Goal: Task Accomplishment & Management: Complete application form

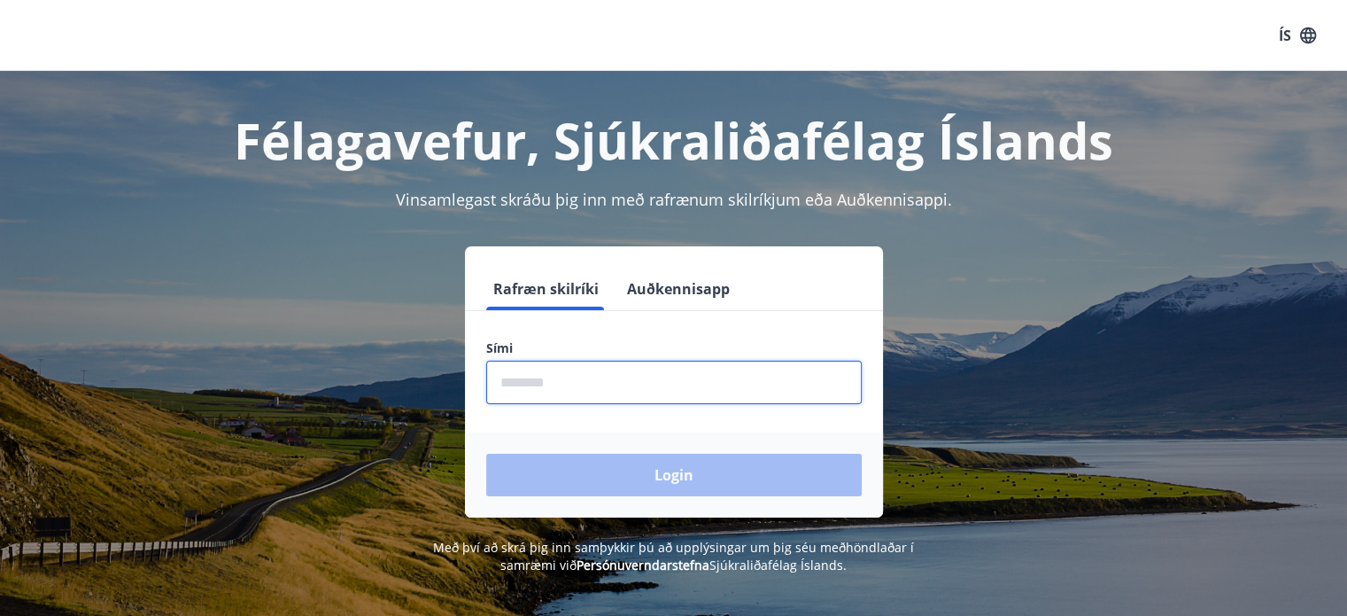
click at [560, 395] on input "phone" at bounding box center [674, 381] width 376 height 43
type input "********"
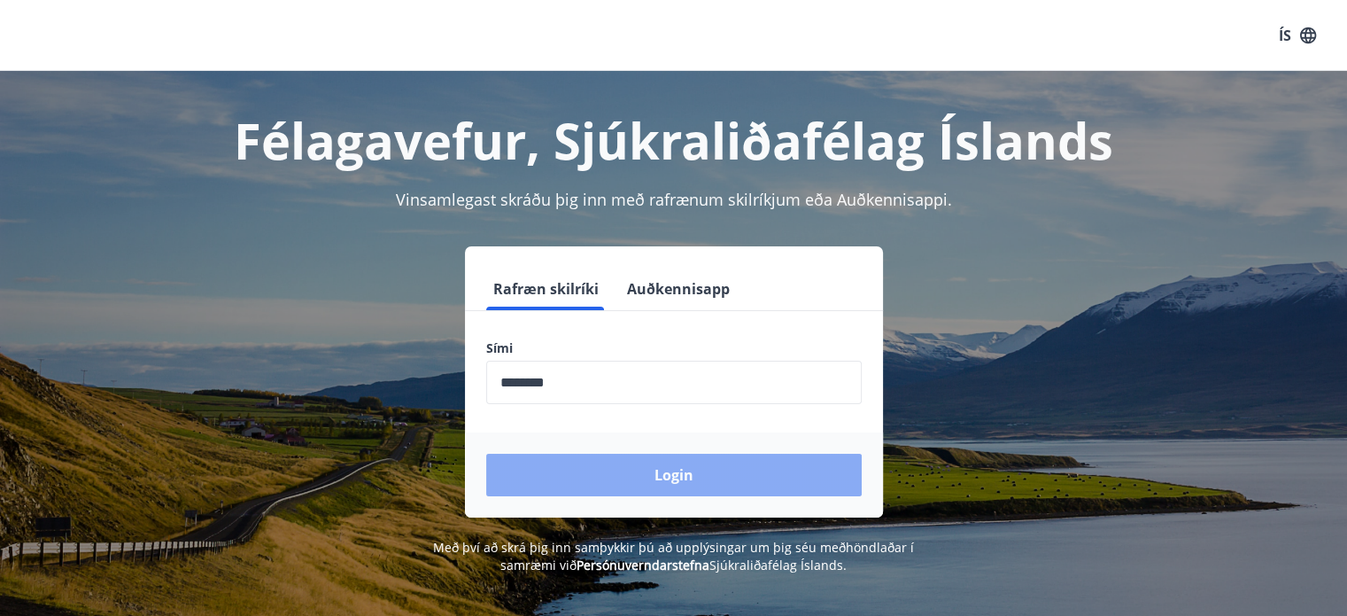
click at [560, 475] on button "Login" at bounding box center [674, 474] width 376 height 43
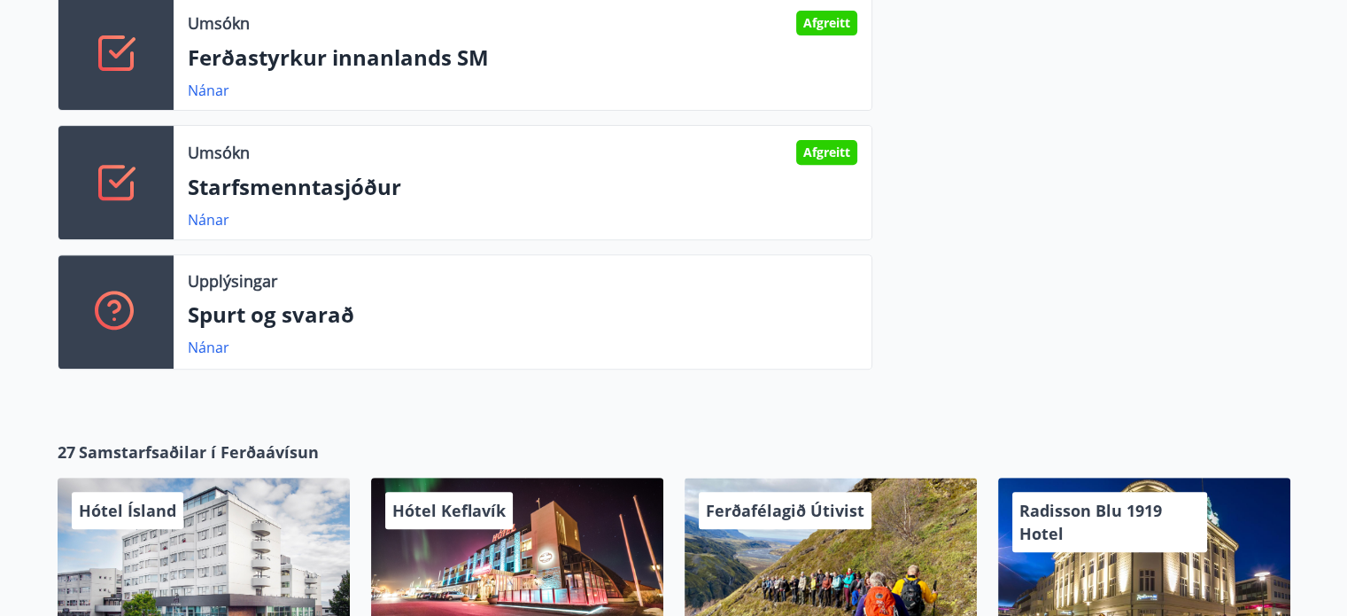
scroll to position [702, 0]
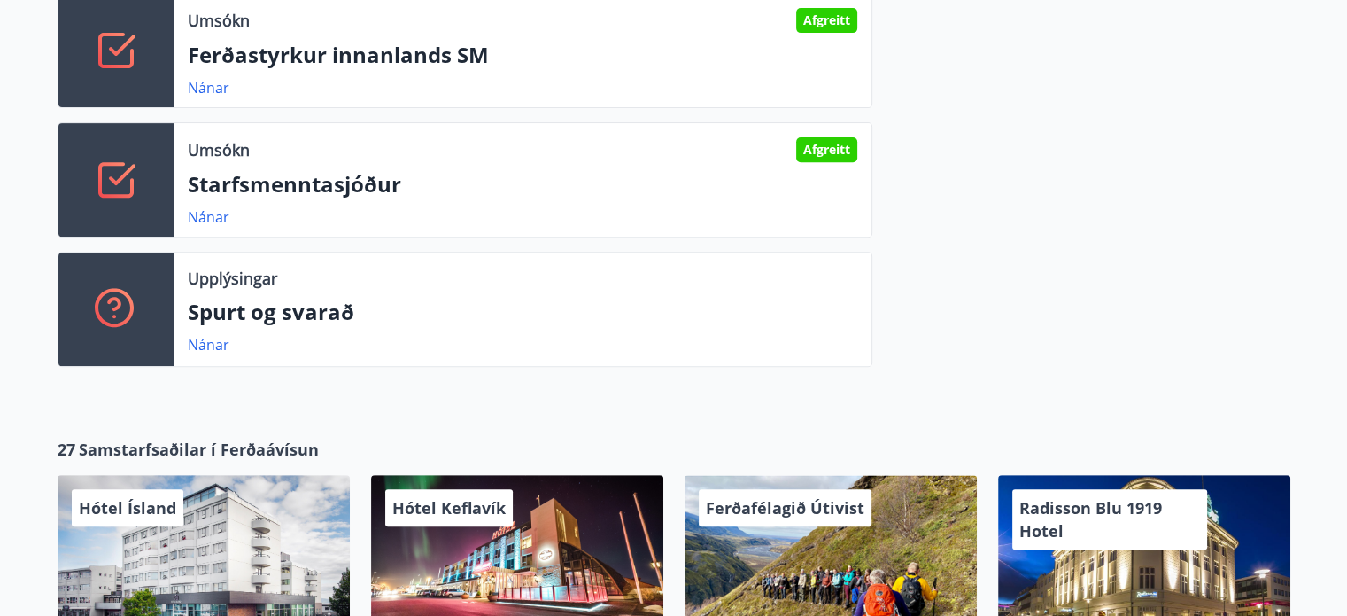
click at [1345, 242] on div "2 Lausar orlofseignir Næstu helgi Nánar Umsókn Afgreitt Ferðastyrkur innanlands…" at bounding box center [673, 108] width 1347 height 602
drag, startPoint x: 1345, startPoint y: 242, endPoint x: 1344, endPoint y: 283, distance: 41.7
click at [1344, 283] on div "2 Lausar orlofseignir Næstu helgi Nánar Umsókn Afgreitt Ferðastyrkur innanlands…" at bounding box center [673, 108] width 1347 height 602
click at [1168, 208] on div at bounding box center [1081, 122] width 418 height 517
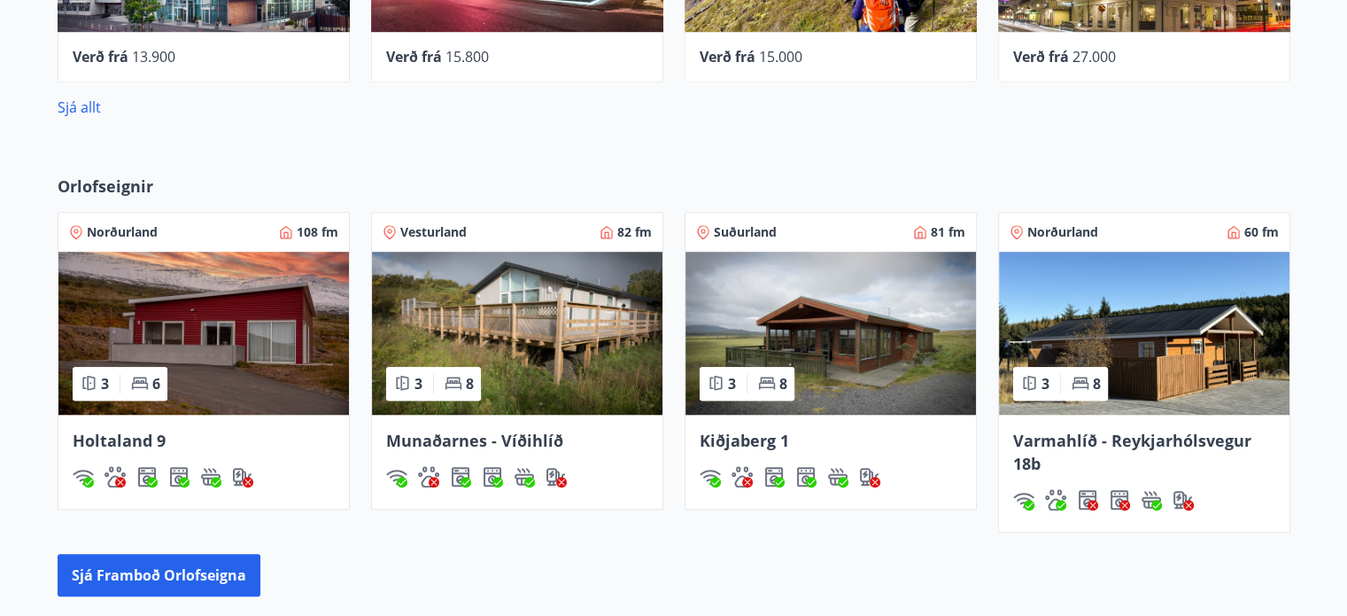
scroll to position [1311, 0]
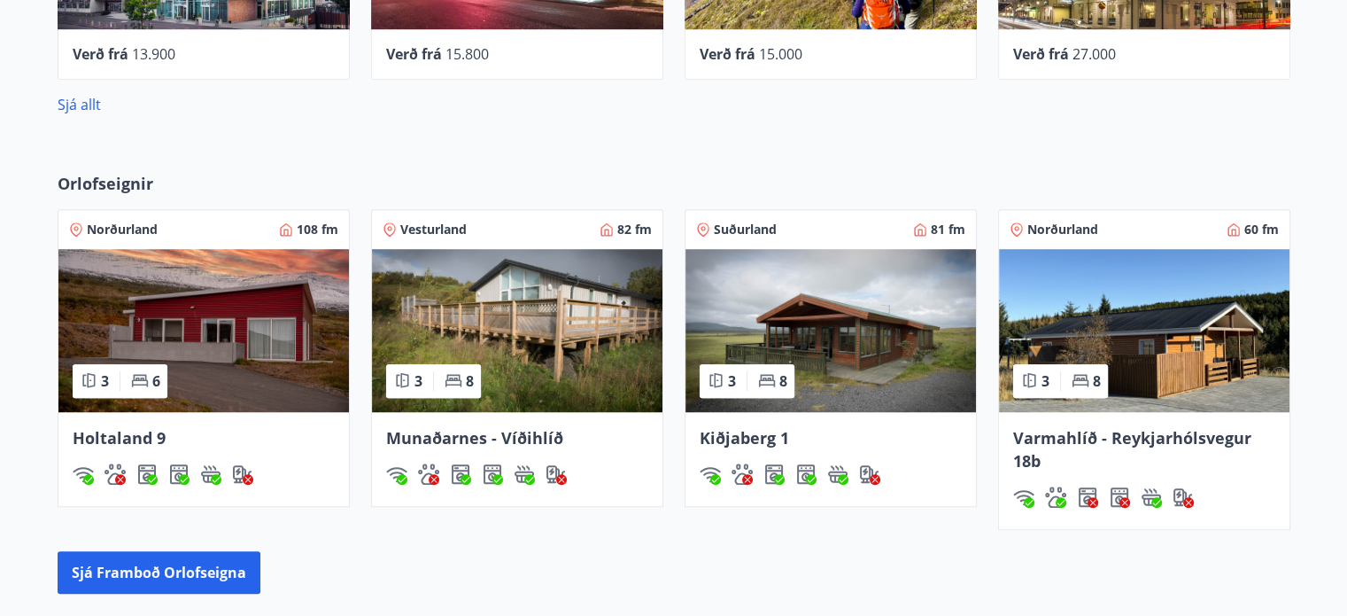
click at [1181, 366] on img at bounding box center [1144, 330] width 291 height 163
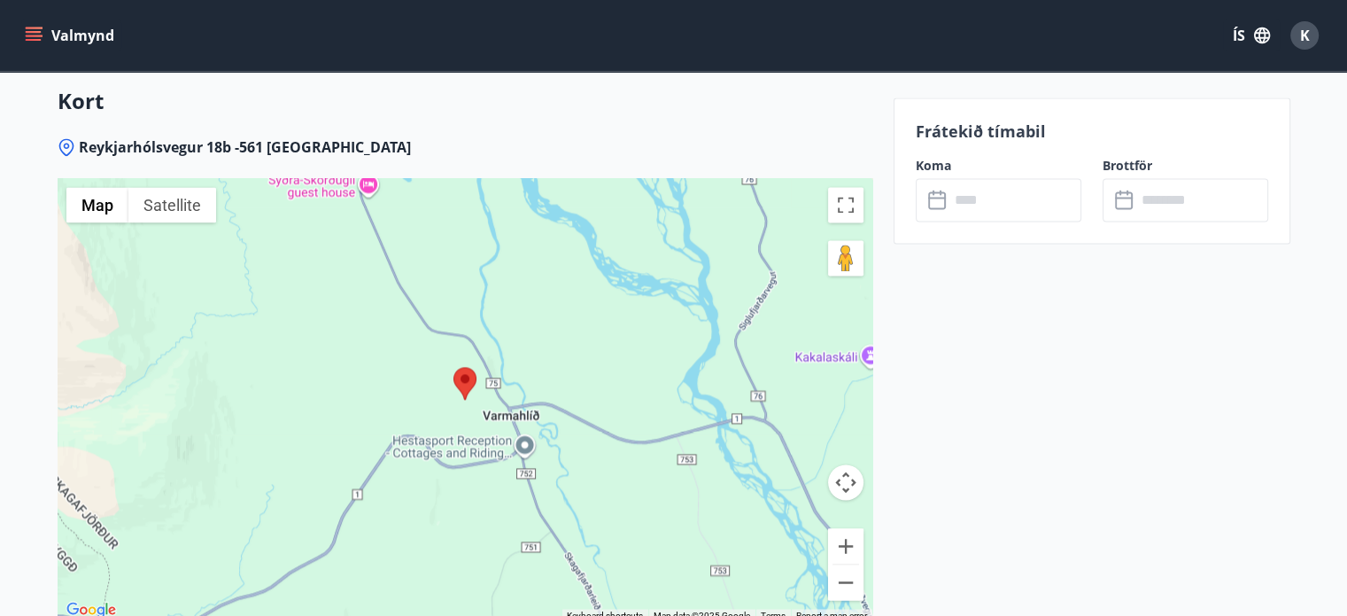
scroll to position [2732, 0]
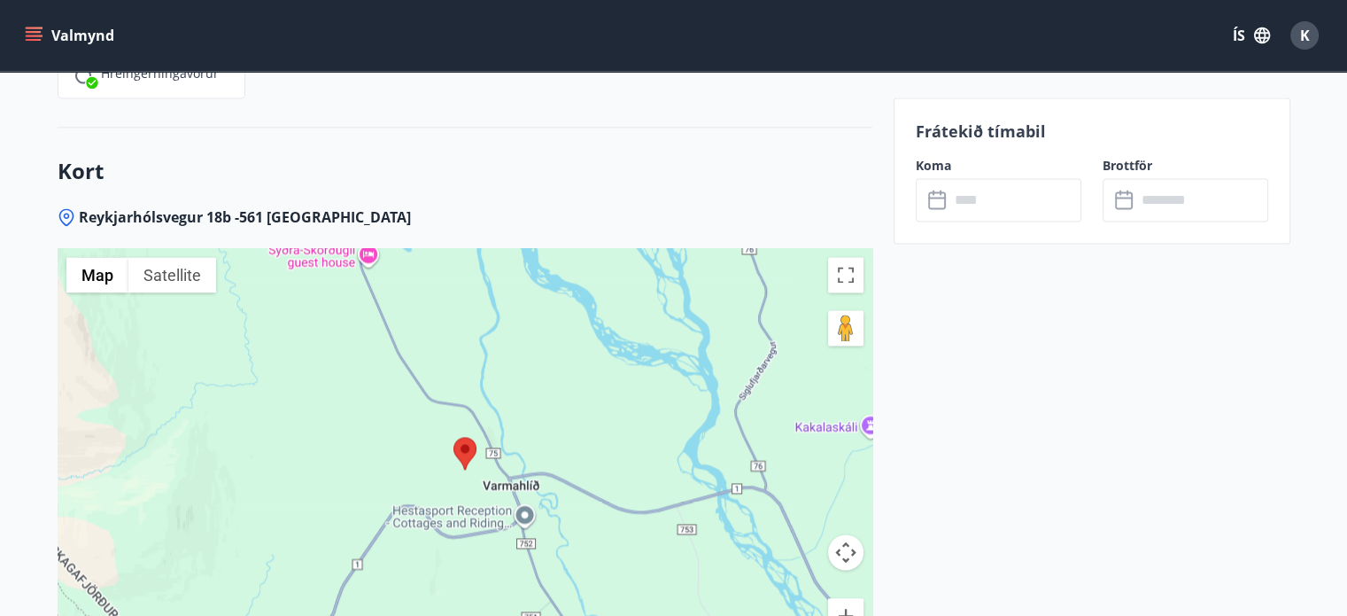
click at [462, 448] on div at bounding box center [465, 469] width 815 height 443
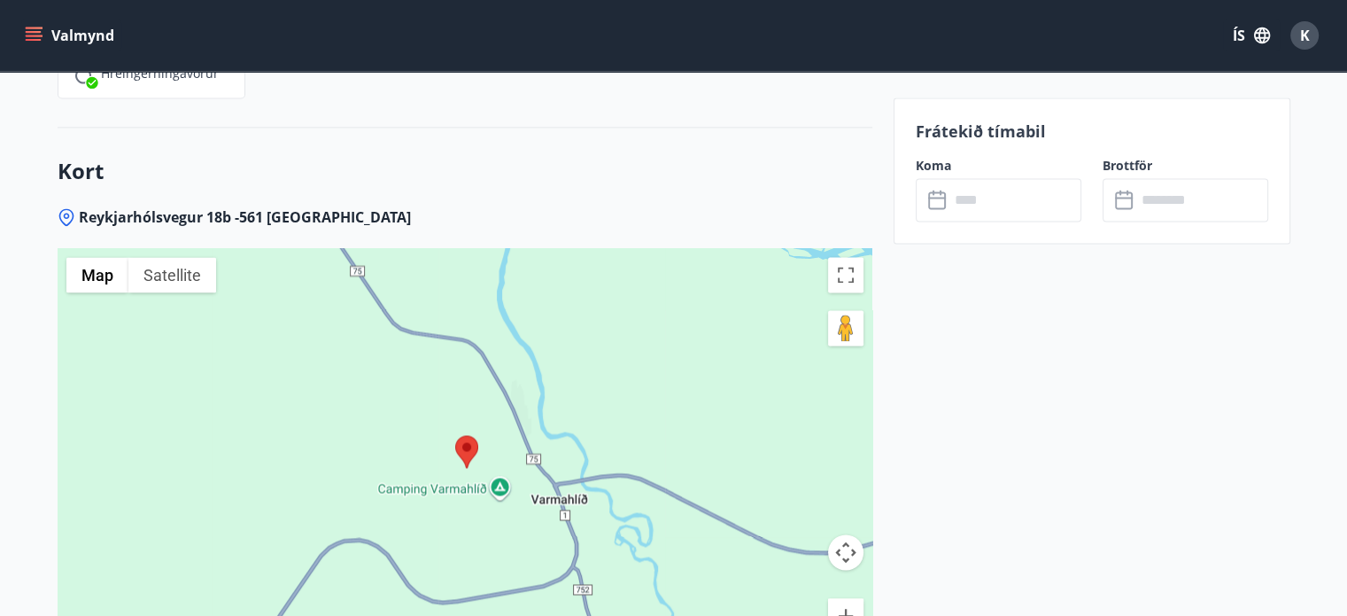
click at [462, 448] on div at bounding box center [465, 469] width 815 height 443
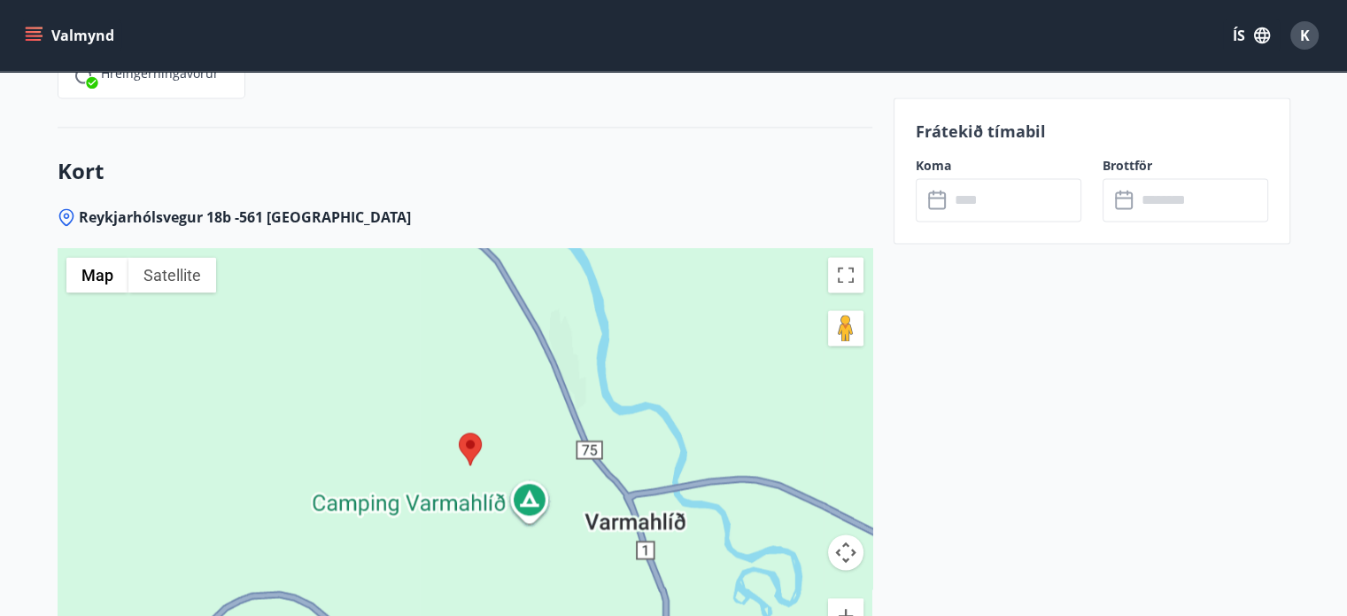
click at [462, 448] on div at bounding box center [465, 469] width 815 height 443
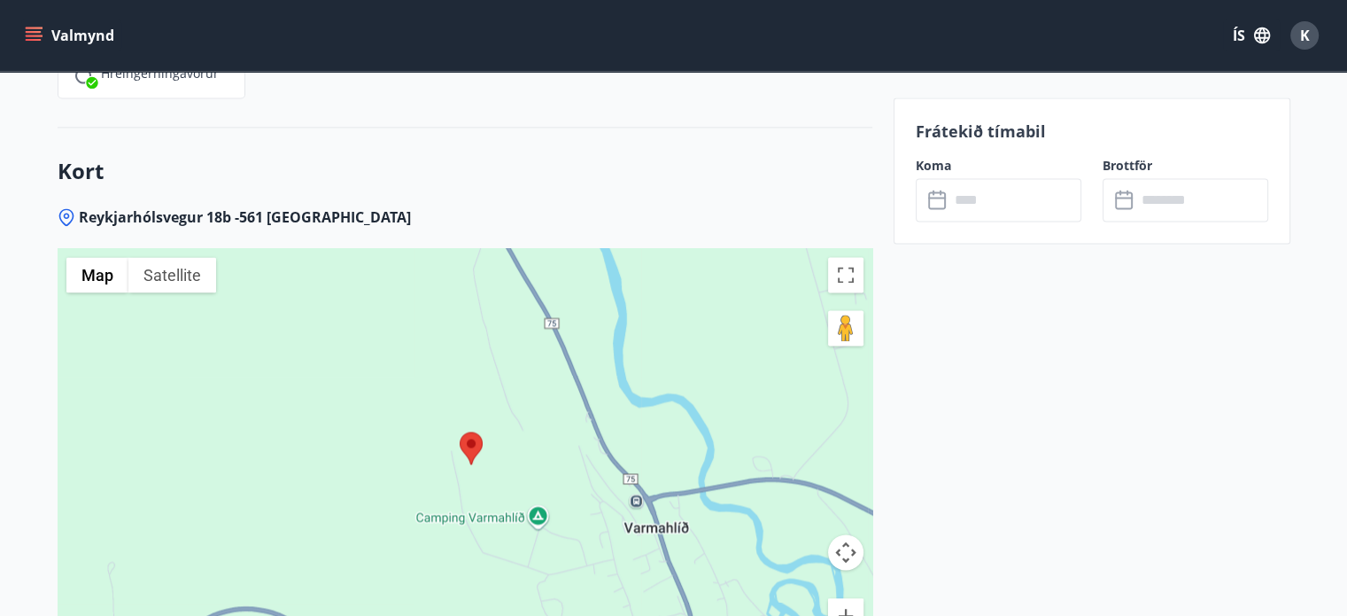
click at [513, 490] on div at bounding box center [465, 469] width 815 height 443
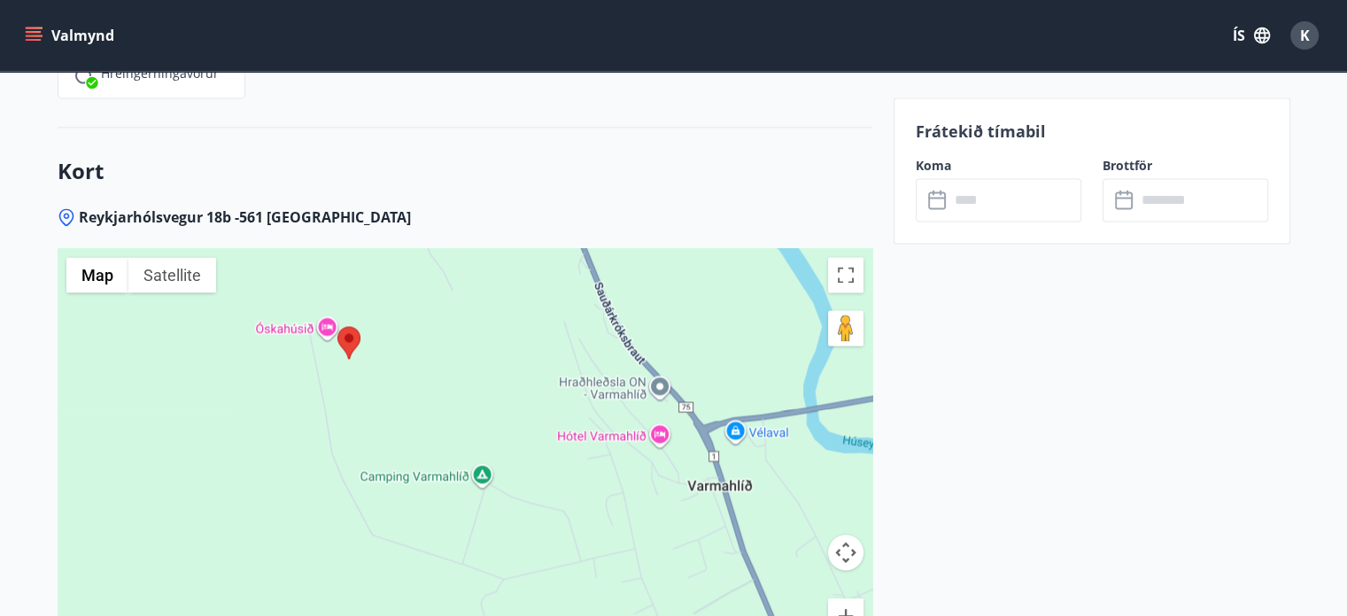
drag, startPoint x: 616, startPoint y: 510, endPoint x: 532, endPoint y: 453, distance: 101.2
click at [532, 453] on div at bounding box center [465, 469] width 815 height 443
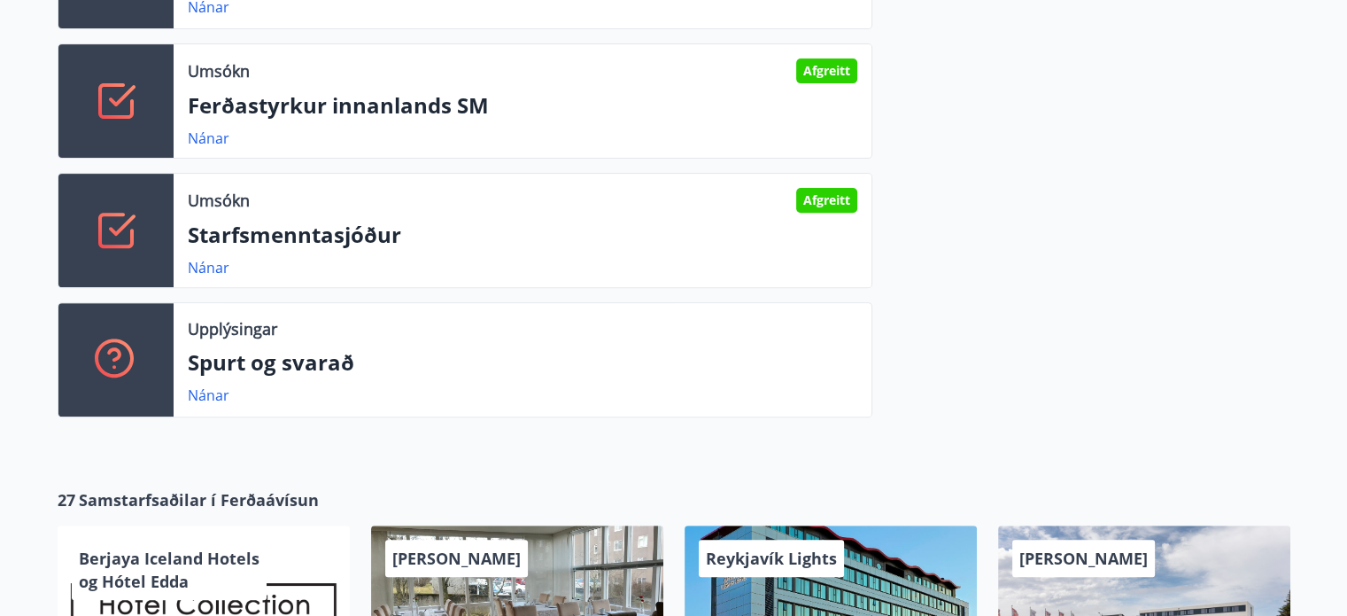
scroll to position [640, 0]
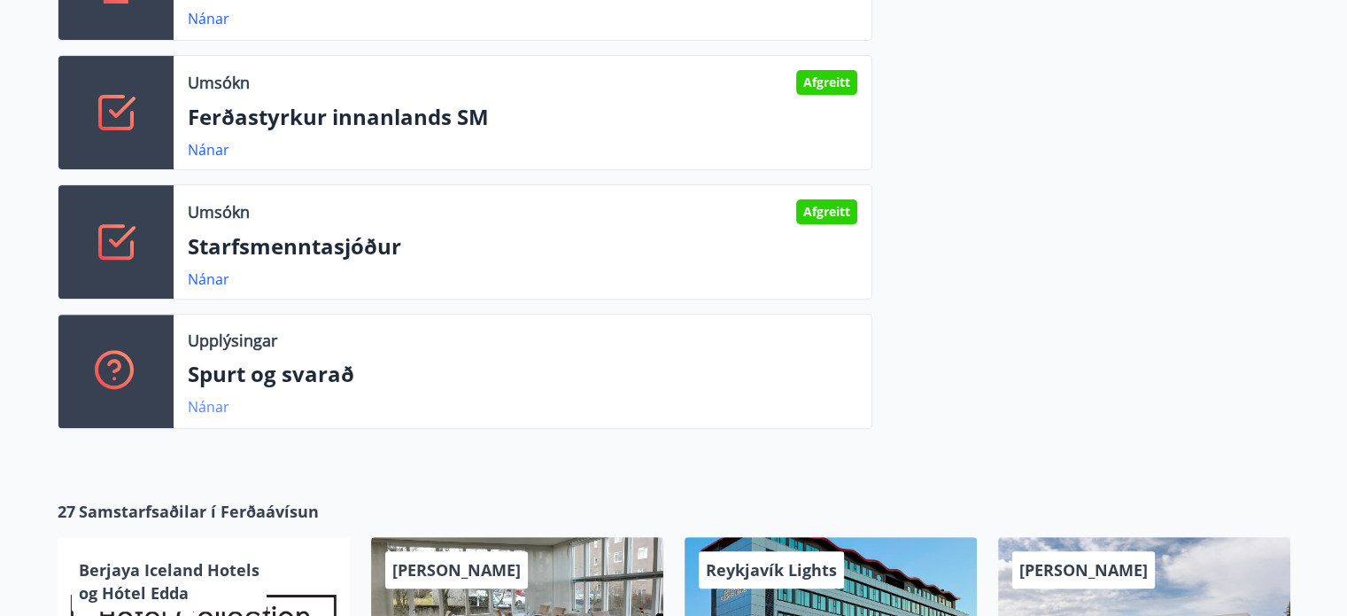
click at [215, 403] on link "Nánar" at bounding box center [209, 406] width 42 height 19
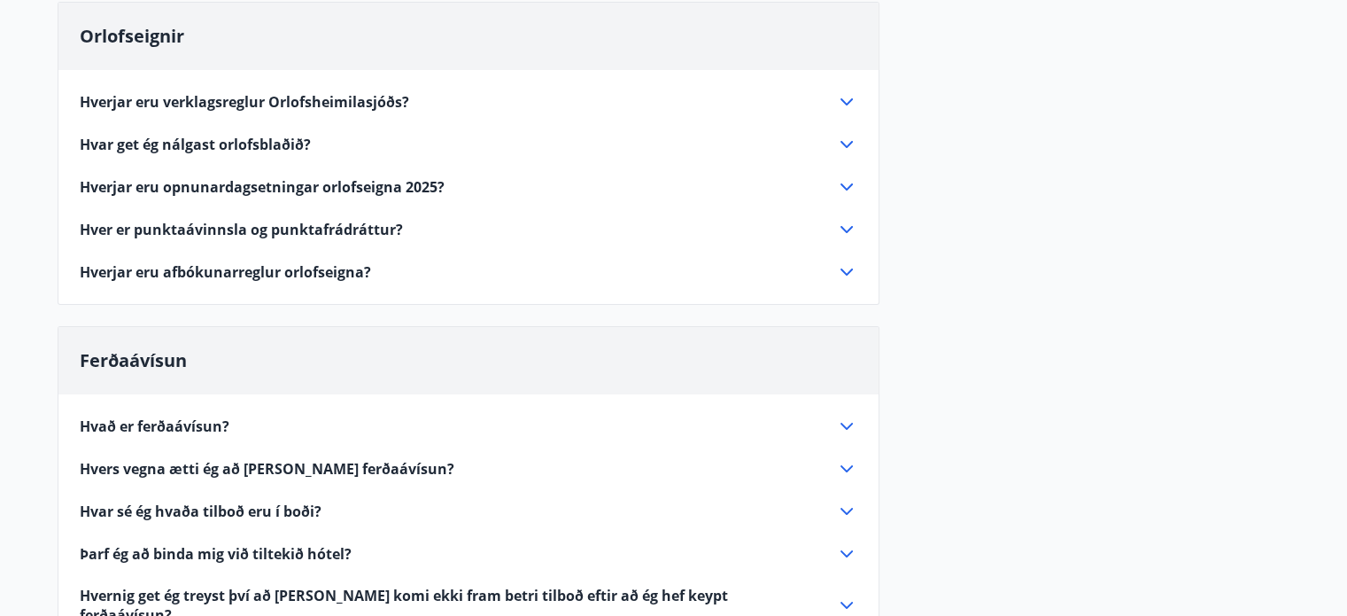
scroll to position [222, 0]
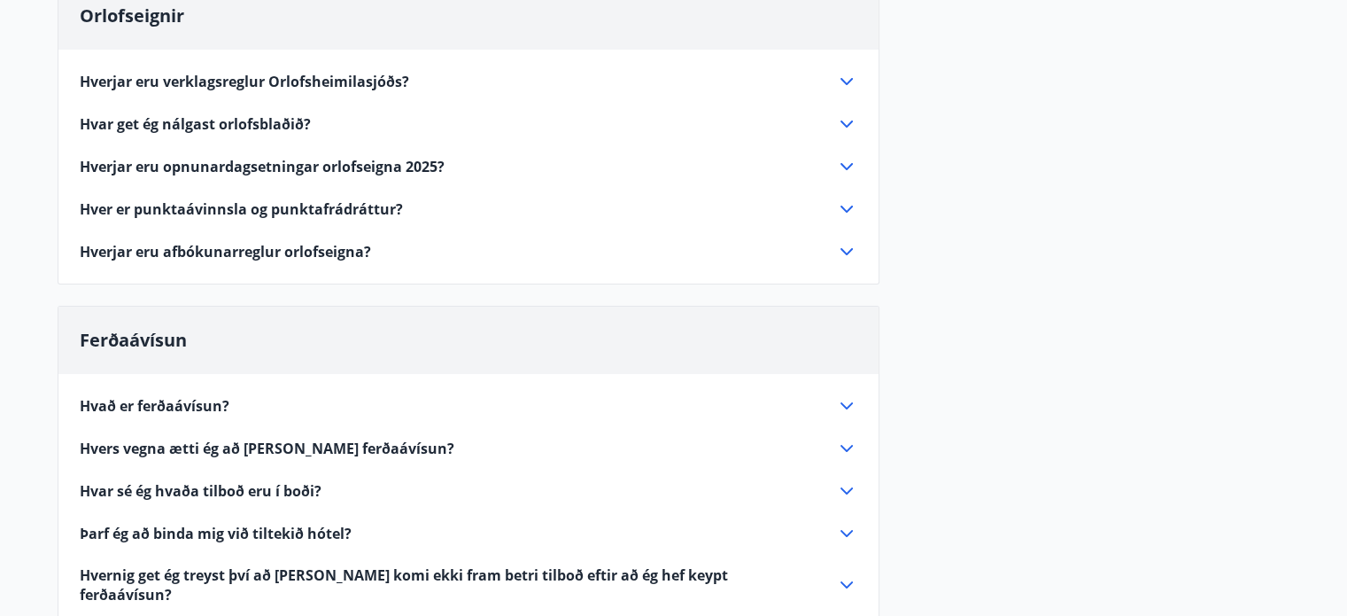
click at [762, 205] on div "Hver er punktaávinnsla og punktafrádráttur?" at bounding box center [458, 208] width 756 height 19
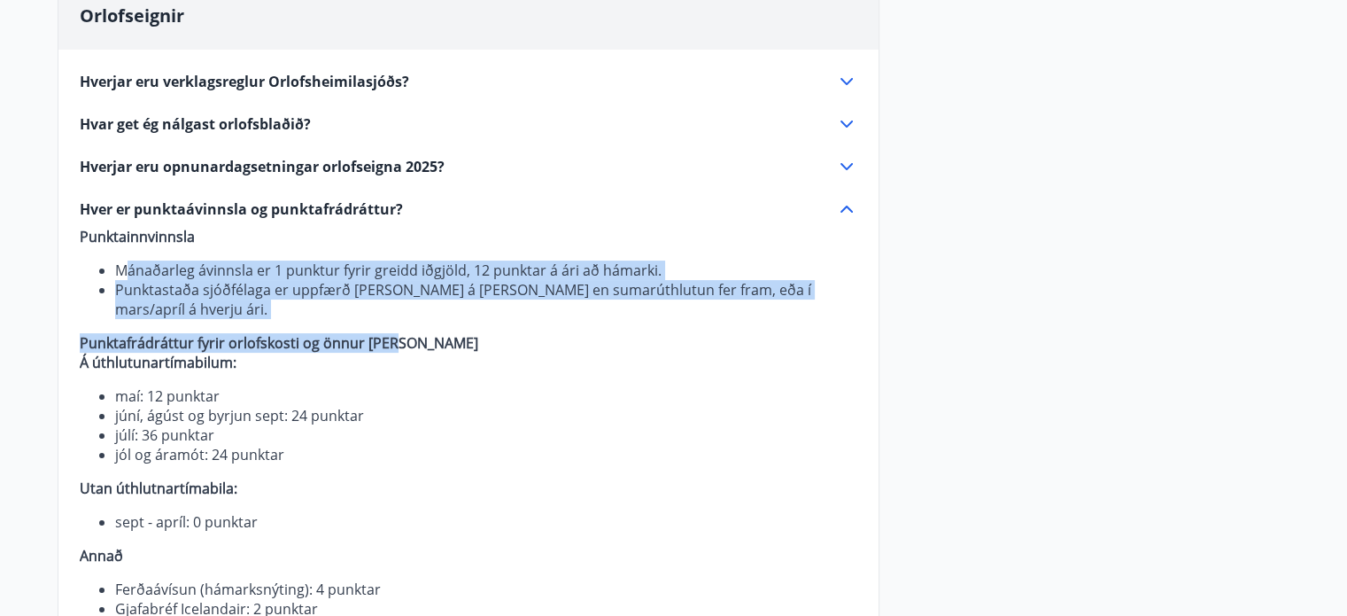
drag, startPoint x: 122, startPoint y: 264, endPoint x: 548, endPoint y: 314, distance: 428.9
click at [548, 314] on p "Punktainnvinnsla Mánaðarleg ávinnsla er 1 punktur fyrir greidd iðgjöld, 12 punk…" at bounding box center [469, 461] width 778 height 469
click at [548, 333] on p "Punktafrádráttur fyrir orlofskosti og önnur kaup" at bounding box center [469, 342] width 778 height 19
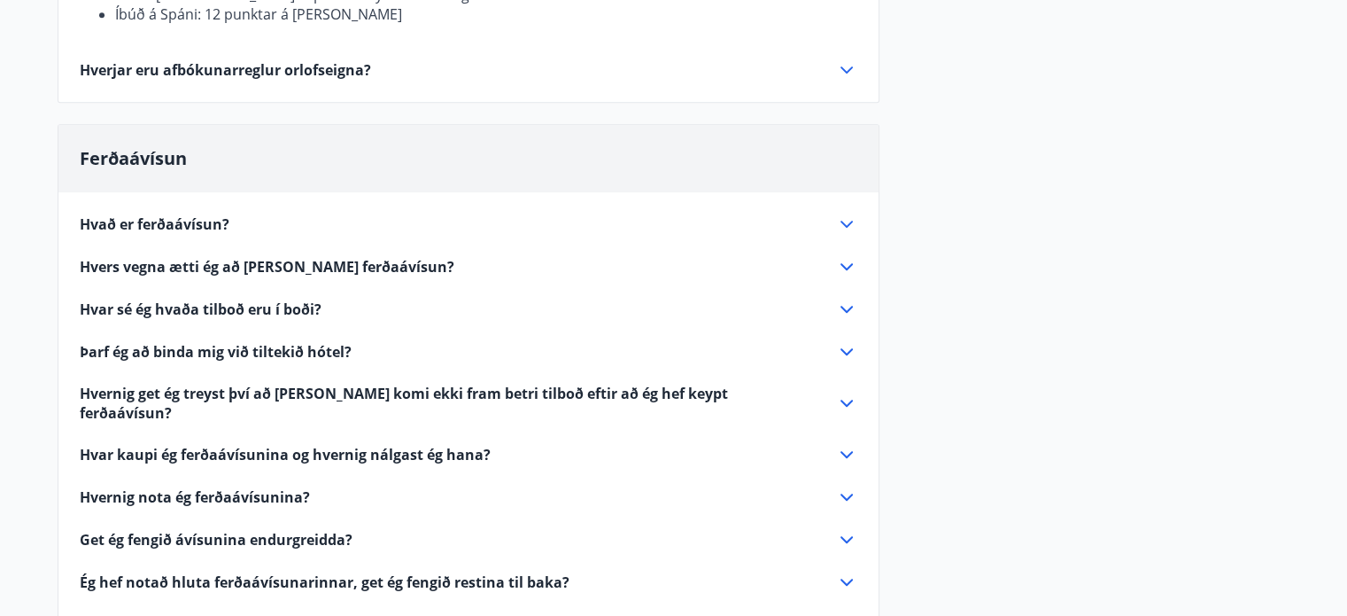
scroll to position [895, 0]
click at [337, 341] on span "Þarf ég að binda mig við tiltekið hótel?" at bounding box center [216, 350] width 272 height 19
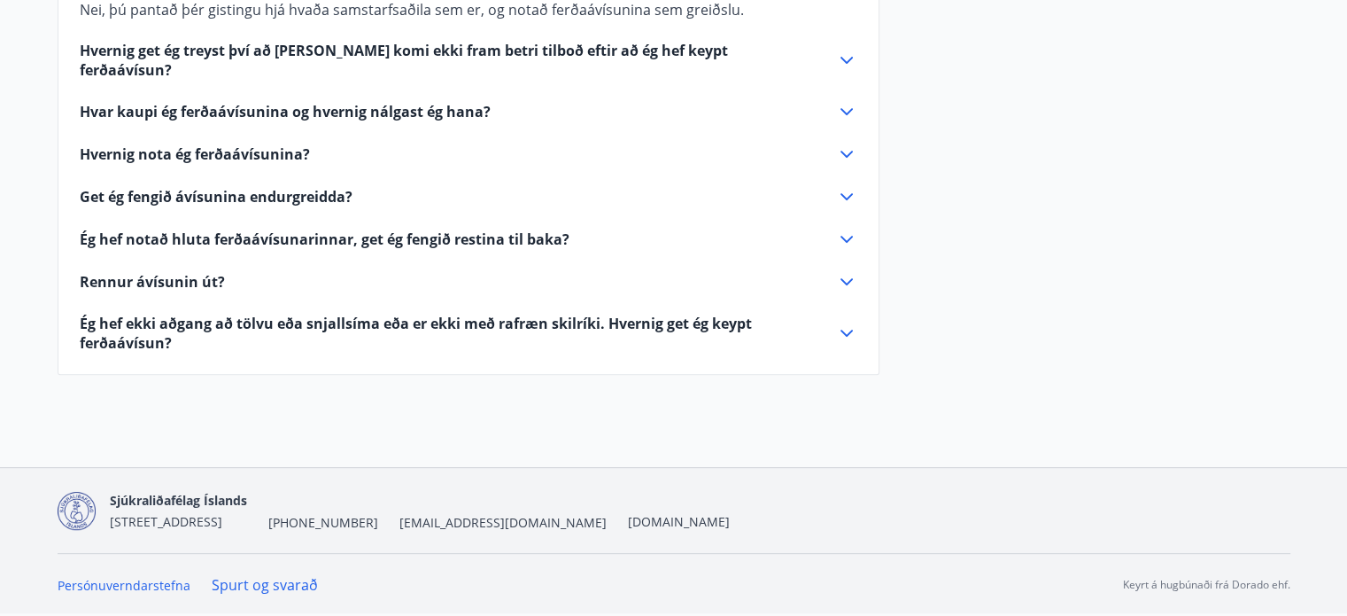
scroll to position [754, 0]
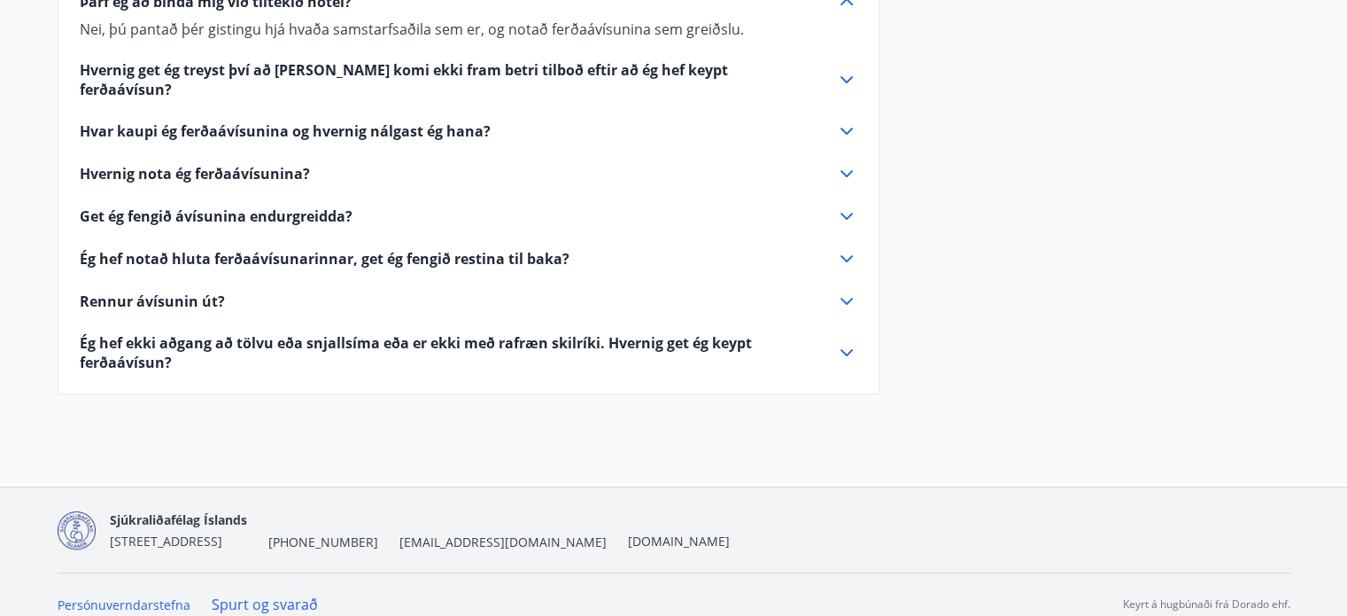
click at [260, 293] on div "Hvað er ferðaávísun? Ferðaávísun er inneign, sem þú getur notað til að greiða f…" at bounding box center [468, 107] width 820 height 530
click at [196, 291] on span "Rennur ávísunin út?" at bounding box center [152, 300] width 145 height 19
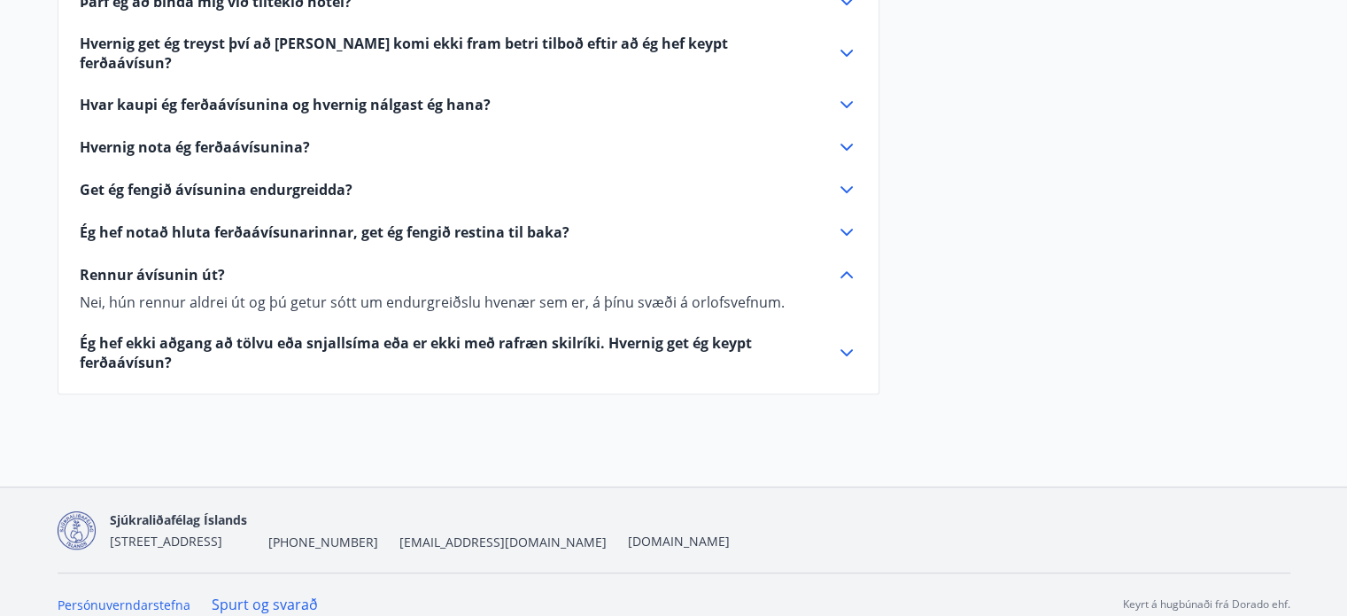
click at [252, 43] on span "Hvernig get ég treyst því að það komi ekki fram betri tilboð eftir að ég hef ke…" at bounding box center [447, 53] width 735 height 39
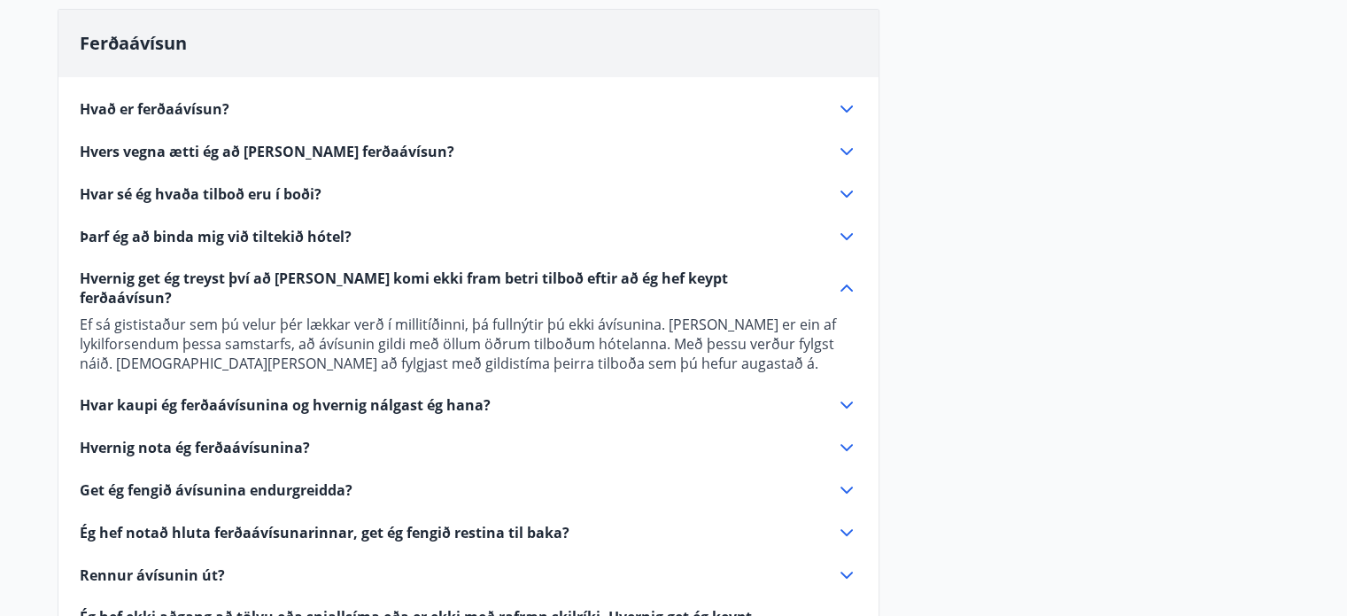
scroll to position [516, 0]
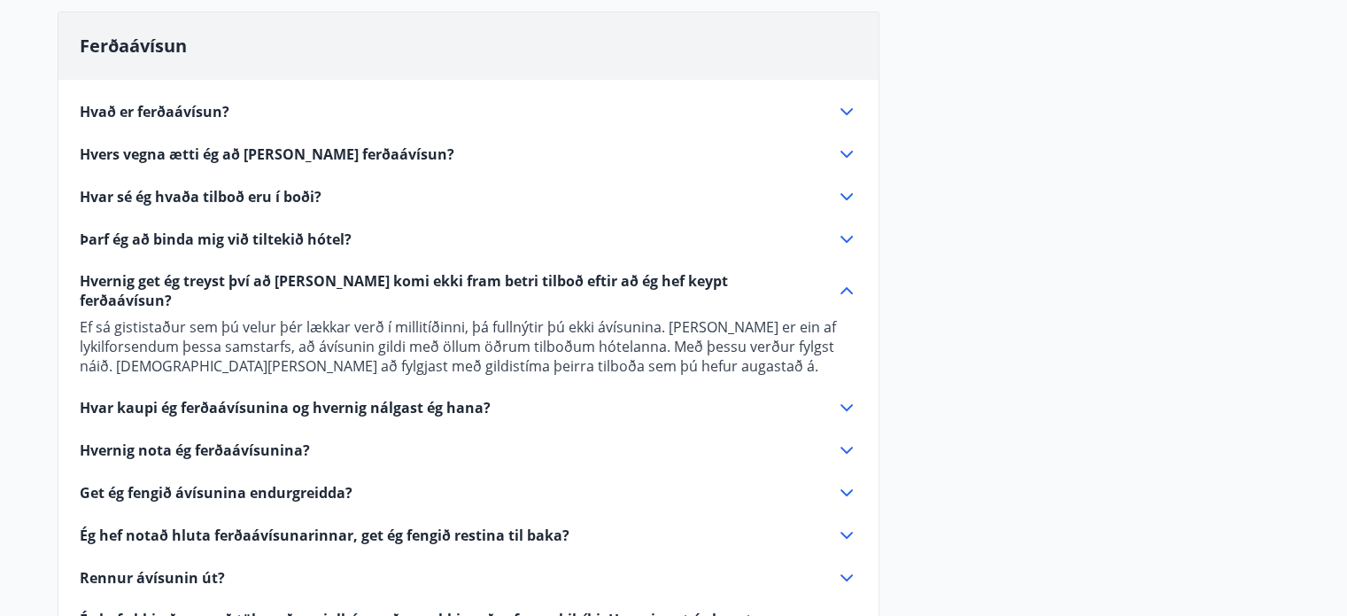
click at [230, 156] on span "Hvers vegna ætti ég að kaupa ferðaávísun?" at bounding box center [267, 153] width 375 height 19
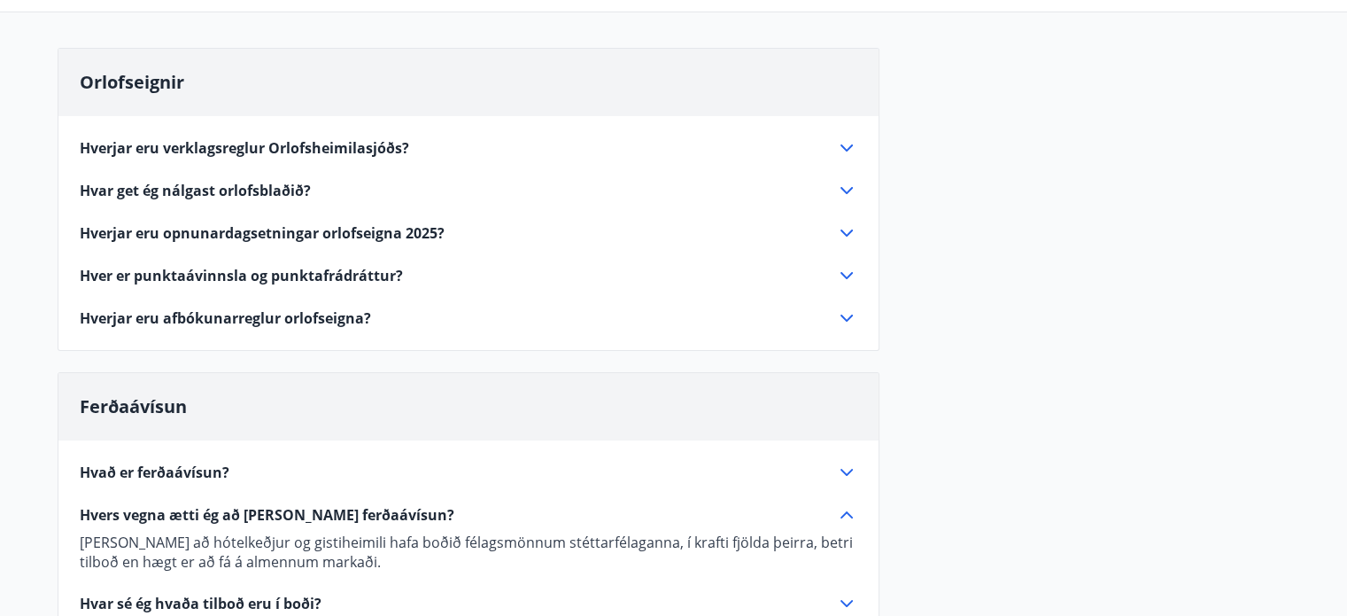
scroll to position [0, 0]
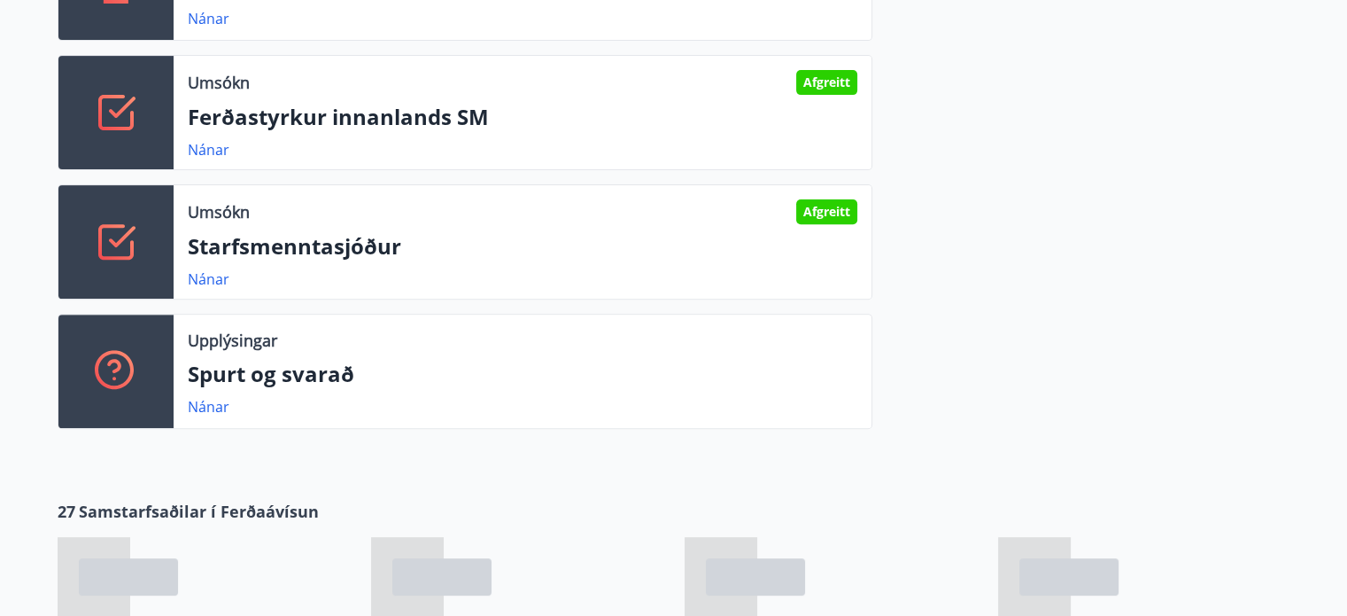
scroll to position [722, 0]
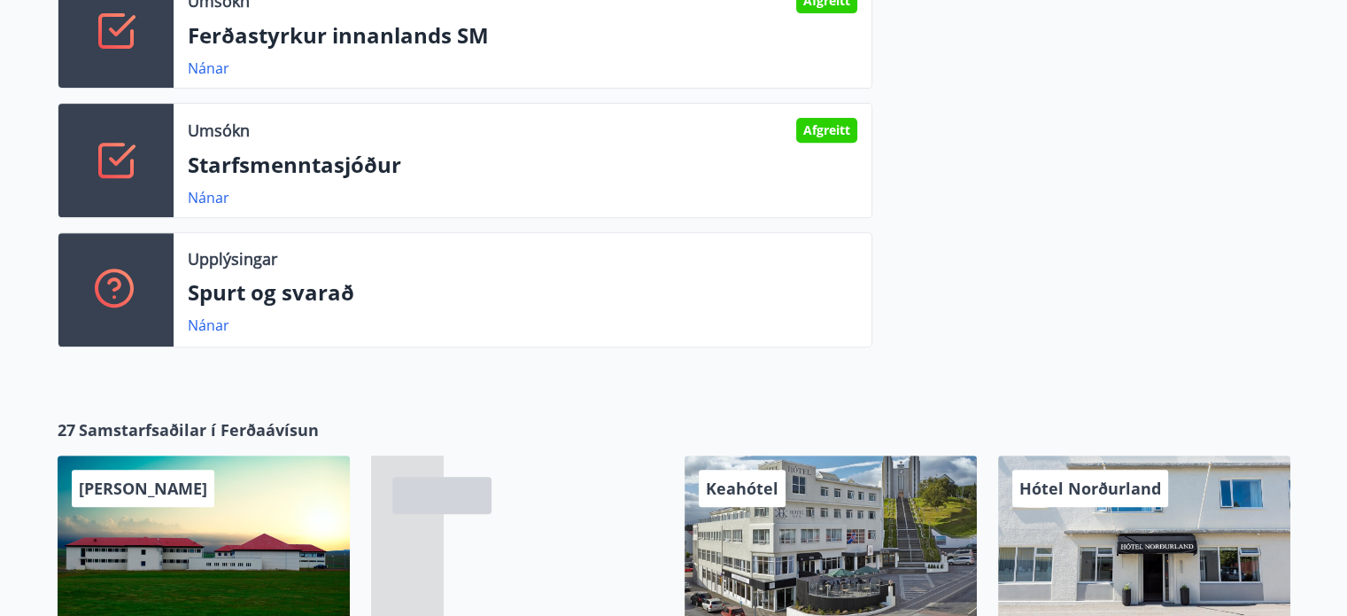
click at [484, 148] on div "Umsókn Afgreitt Starfsmenntasjóður Nánar" at bounding box center [523, 160] width 698 height 113
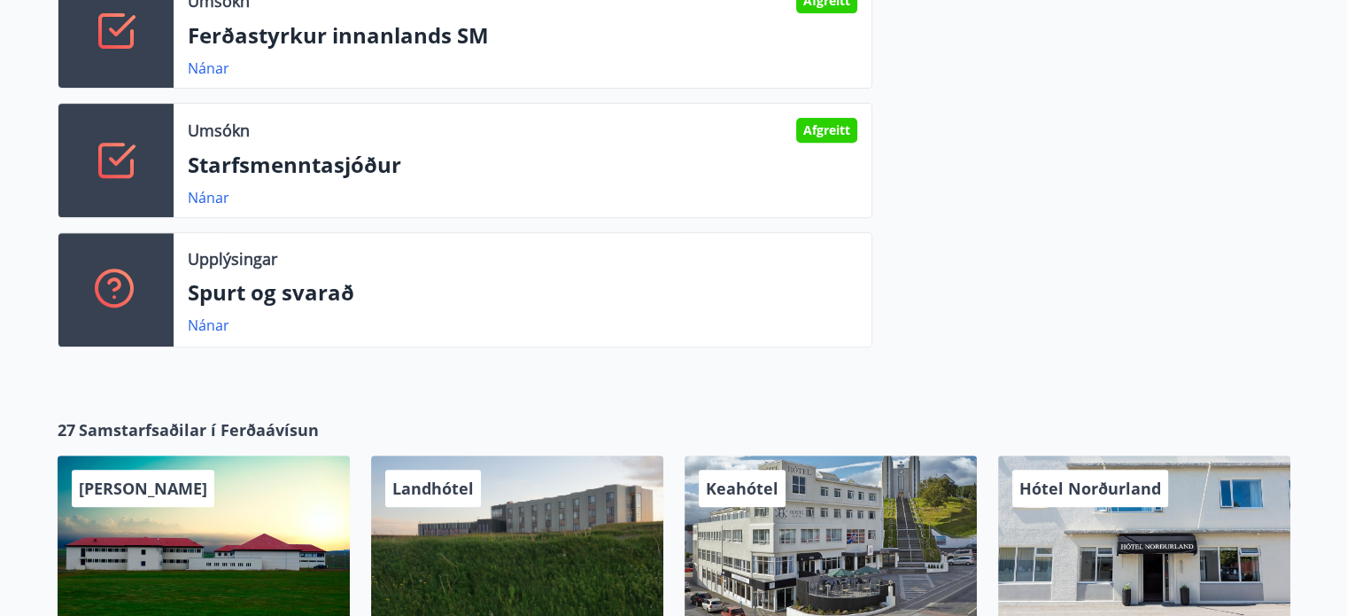
click at [284, 174] on p "Starfsmenntasjóður" at bounding box center [523, 165] width 670 height 30
click at [213, 197] on link "Nánar" at bounding box center [209, 197] width 42 height 19
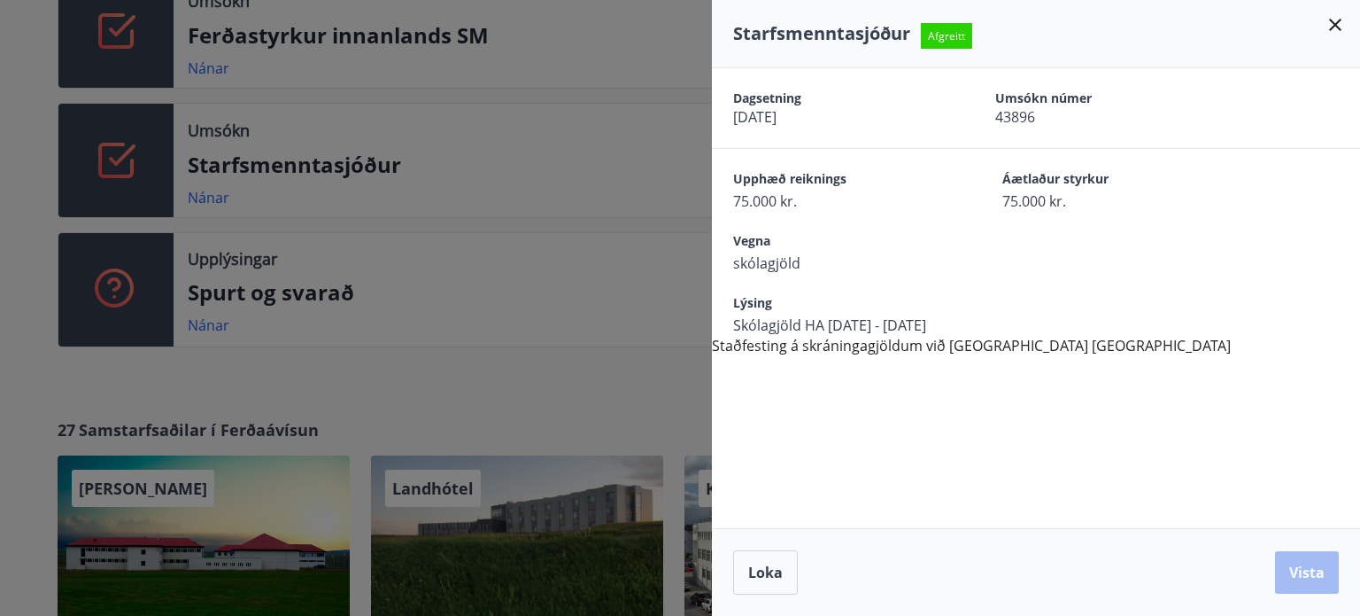
click at [1338, 27] on icon at bounding box center [1335, 25] width 12 height 12
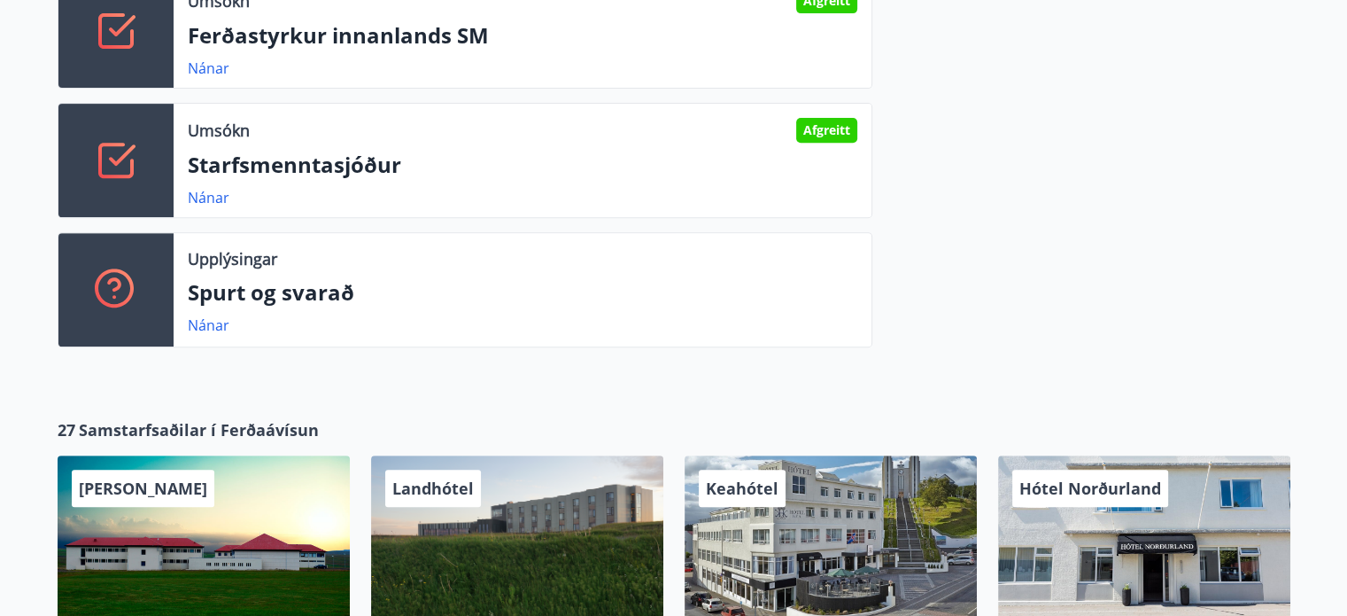
drag, startPoint x: 1344, startPoint y: 226, endPoint x: 1360, endPoint y: 215, distance: 19.2
click at [1347, 215] on html "Valmynd ÍS K K Katrín Lea Hjálmarsdóttir Kennitala 270589-3249 Samtals punktar …" at bounding box center [673, 502] width 1347 height 2449
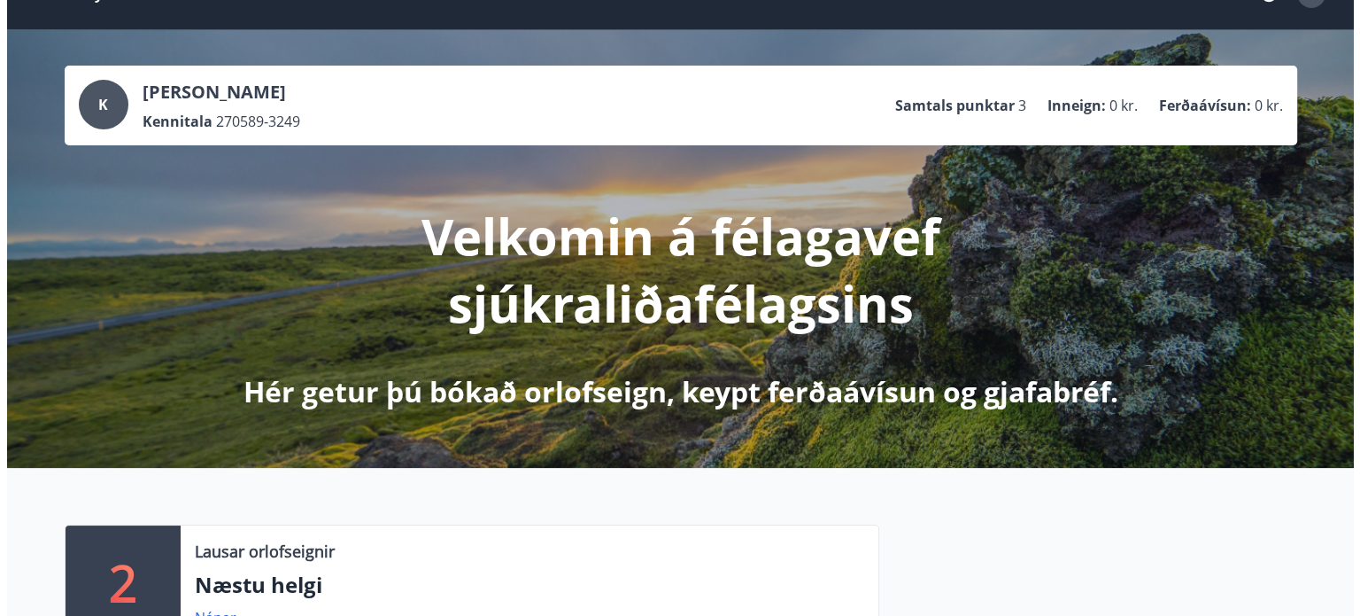
scroll to position [0, 0]
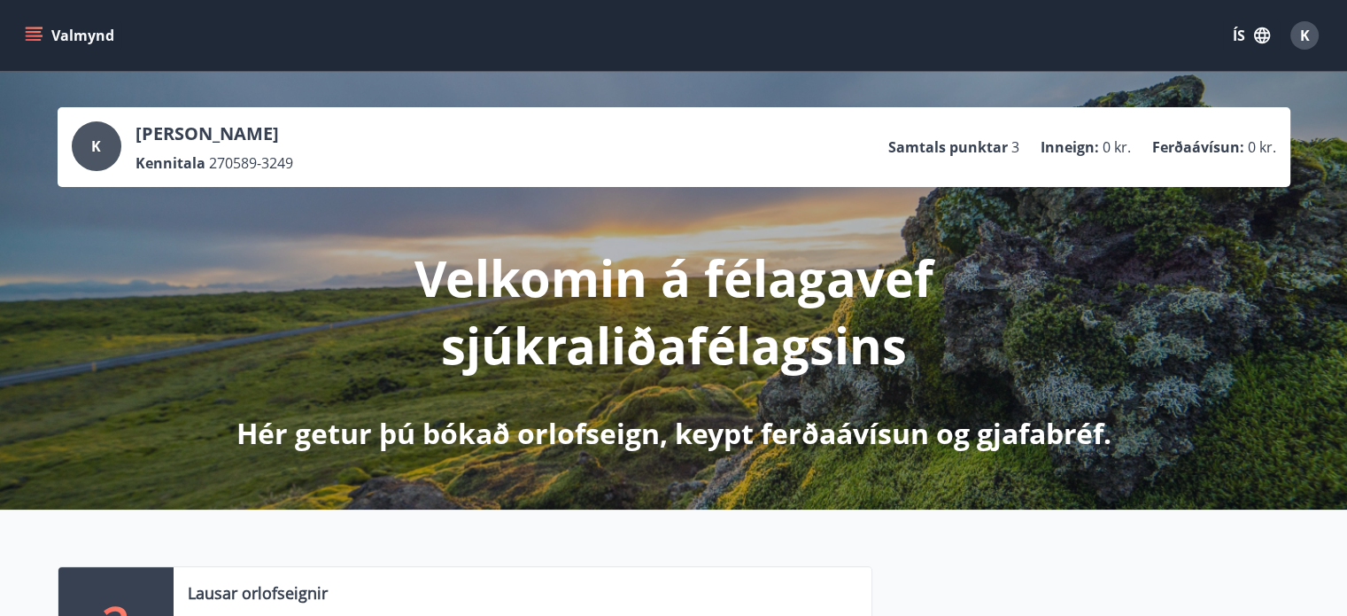
click at [12, 31] on div "Valmynd ÍS K" at bounding box center [673, 35] width 1347 height 71
click at [35, 41] on icon "menu" at bounding box center [34, 36] width 18 height 18
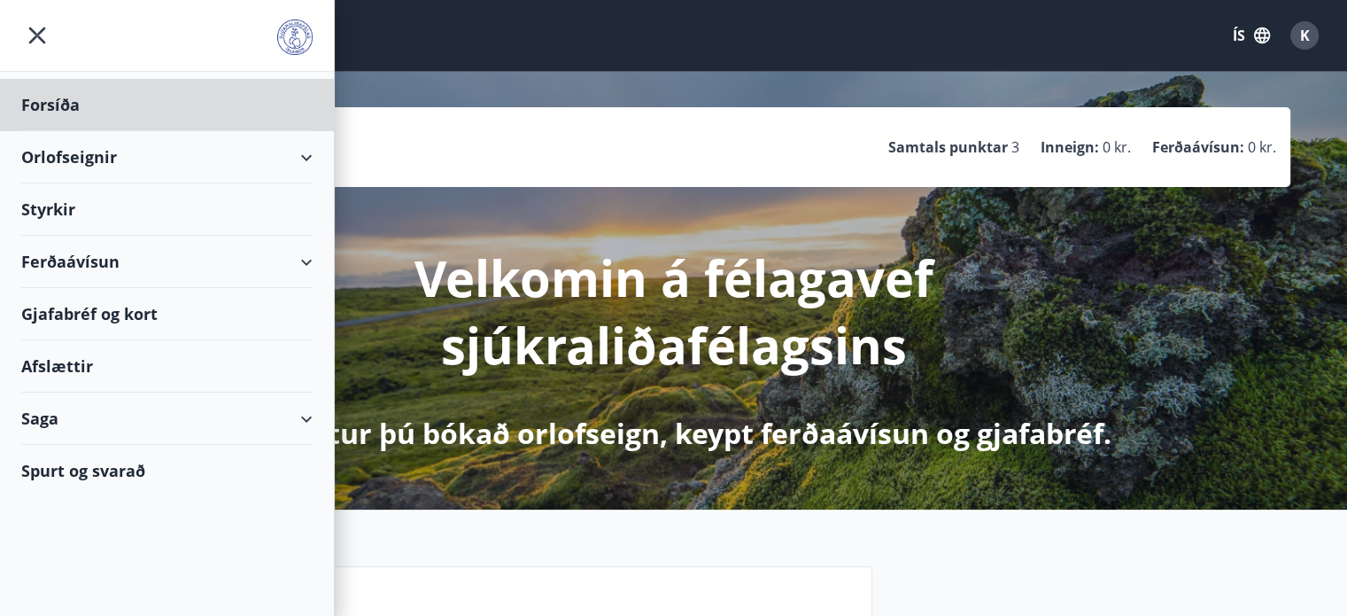
click at [76, 212] on div "Styrkir" at bounding box center [166, 209] width 291 height 52
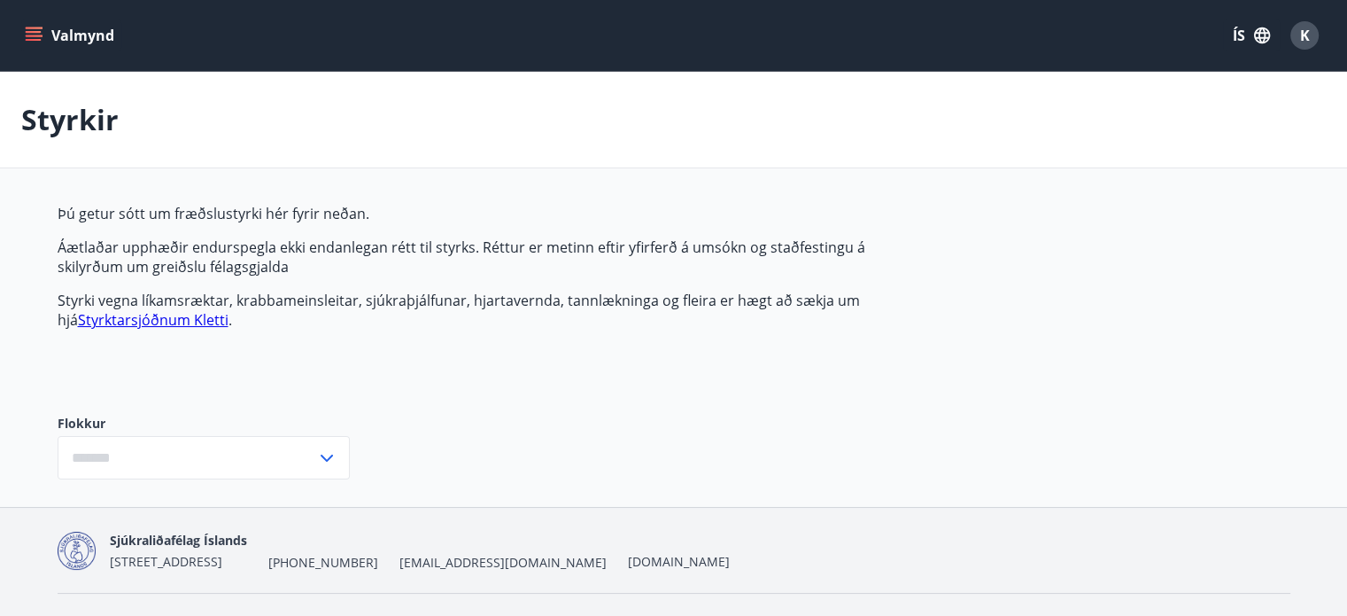
type input "***"
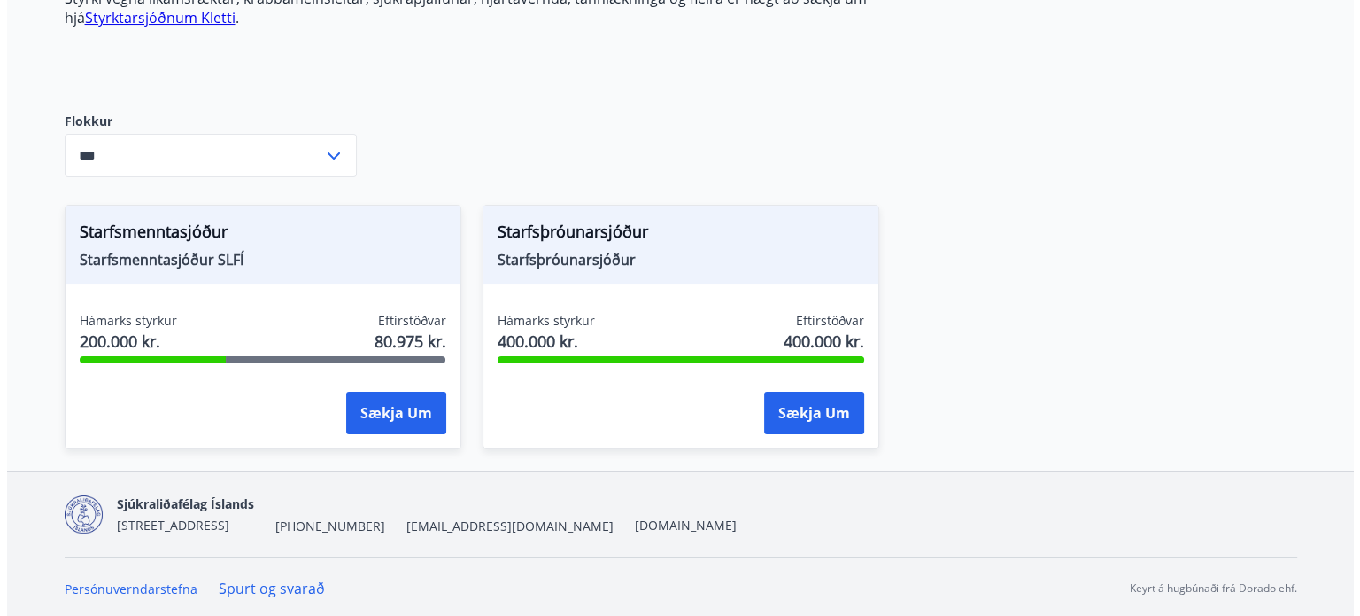
scroll to position [301, 0]
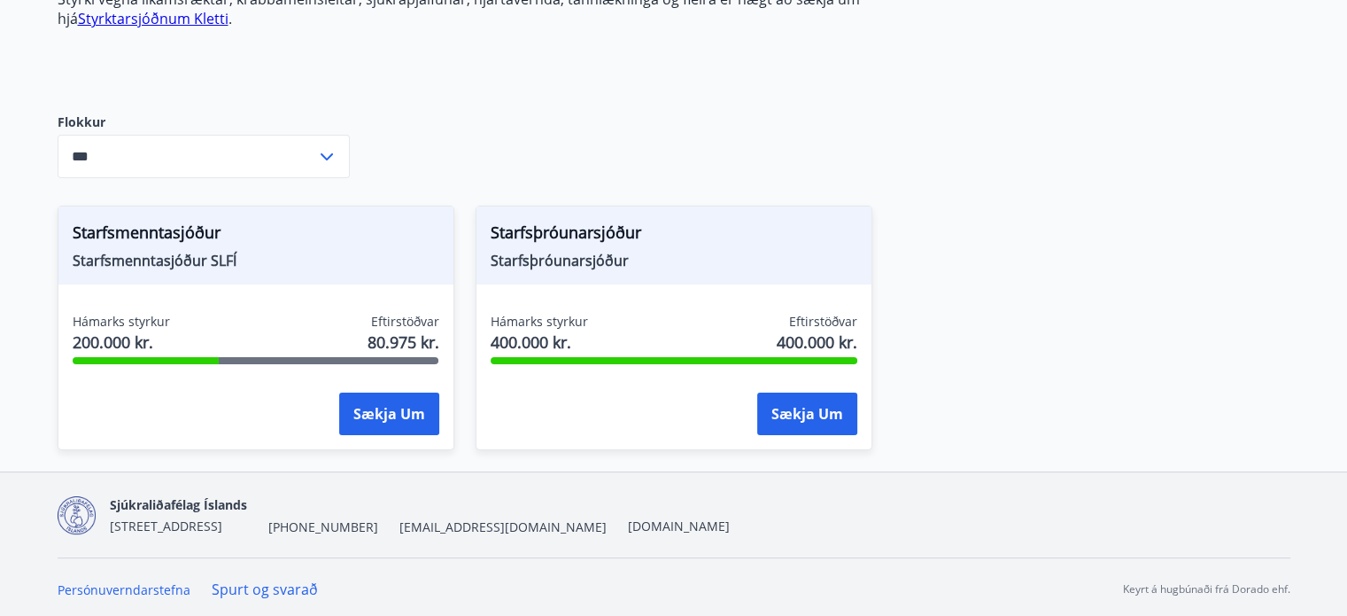
click at [546, 236] on span "Starfsþróunarsjóður" at bounding box center [674, 236] width 367 height 30
click at [173, 265] on span "Starfsmenntasjóður SLFÍ" at bounding box center [256, 260] width 367 height 19
click at [821, 406] on button "Sækja um" at bounding box center [807, 413] width 100 height 43
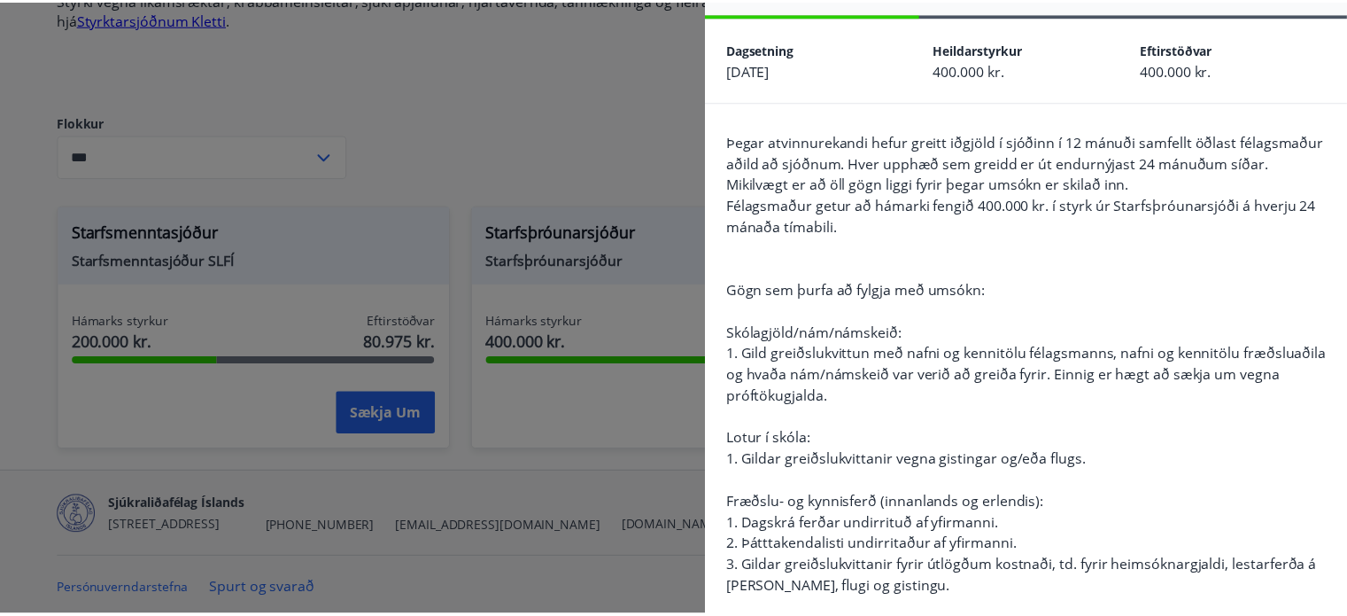
scroll to position [9, 0]
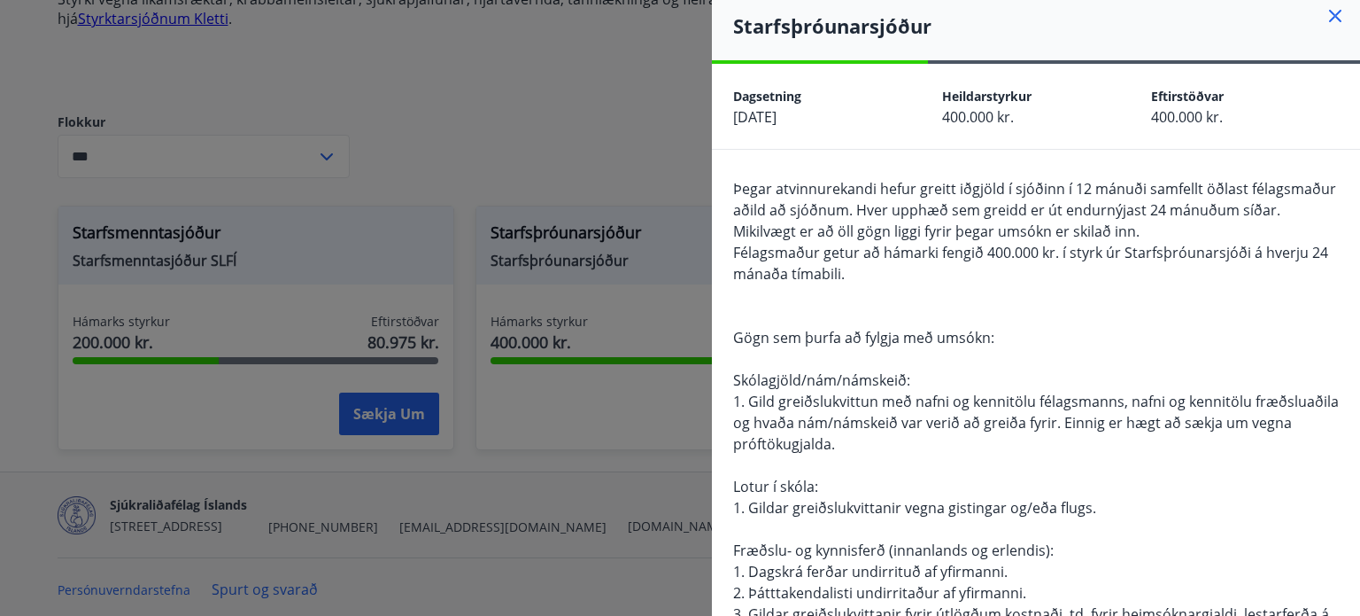
click at [481, 199] on div at bounding box center [680, 308] width 1360 height 616
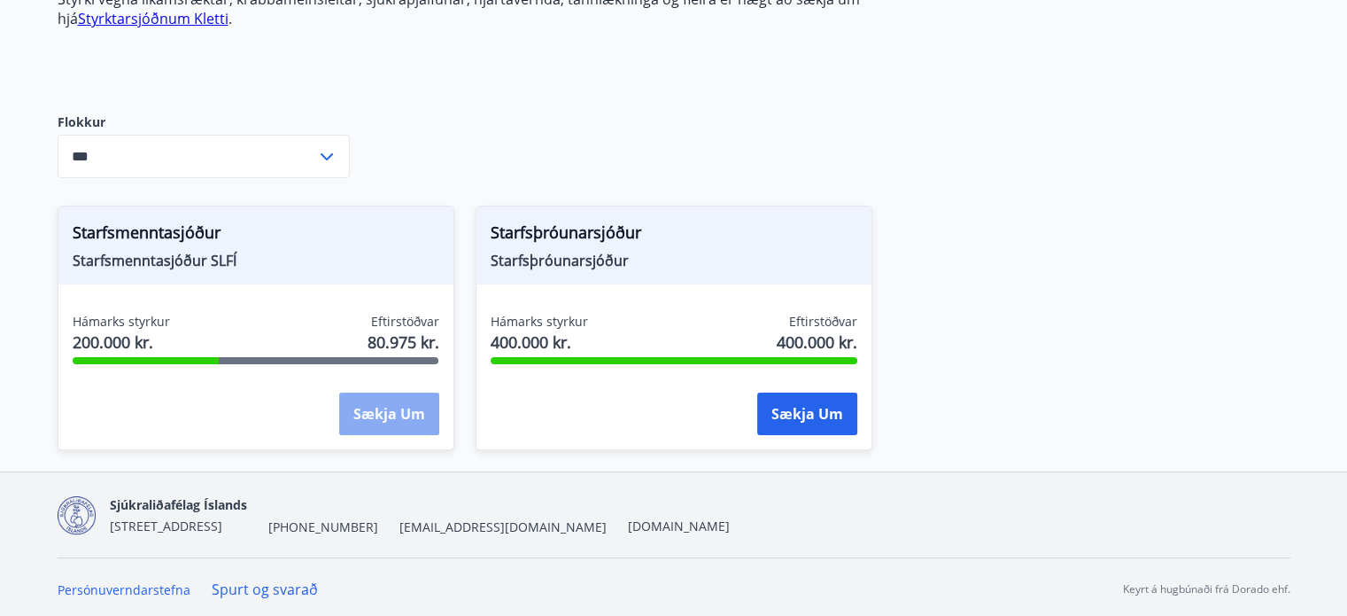
click at [386, 422] on button "Sækja um" at bounding box center [389, 413] width 100 height 43
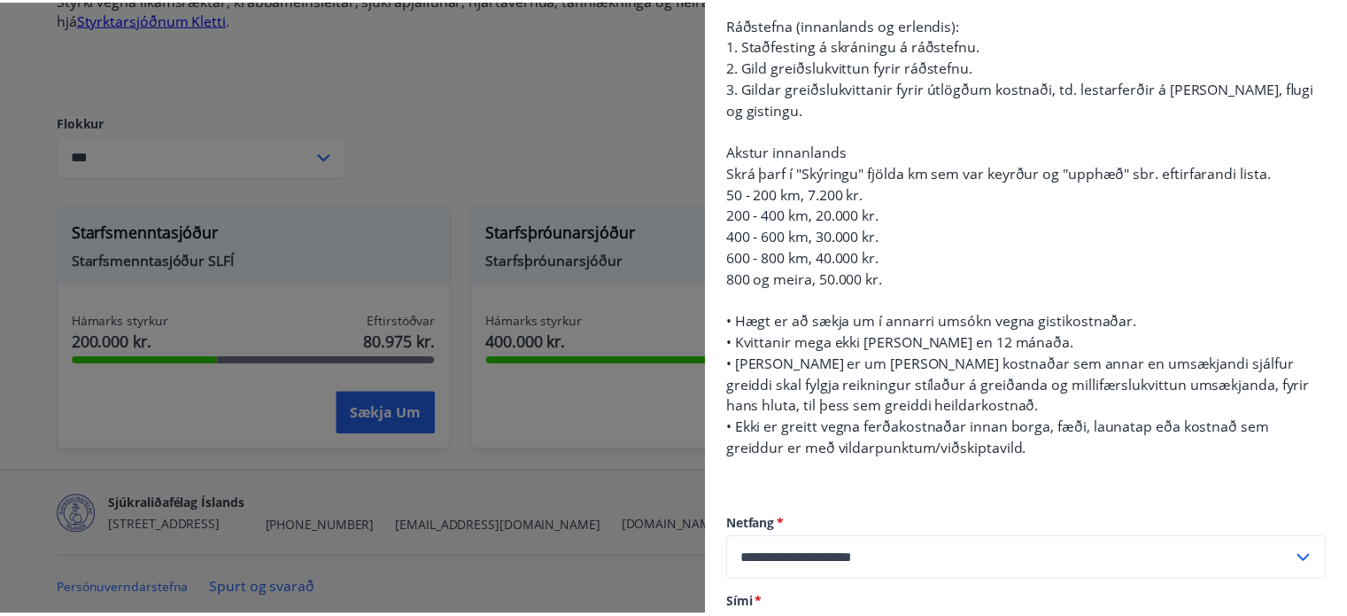
scroll to position [645, 0]
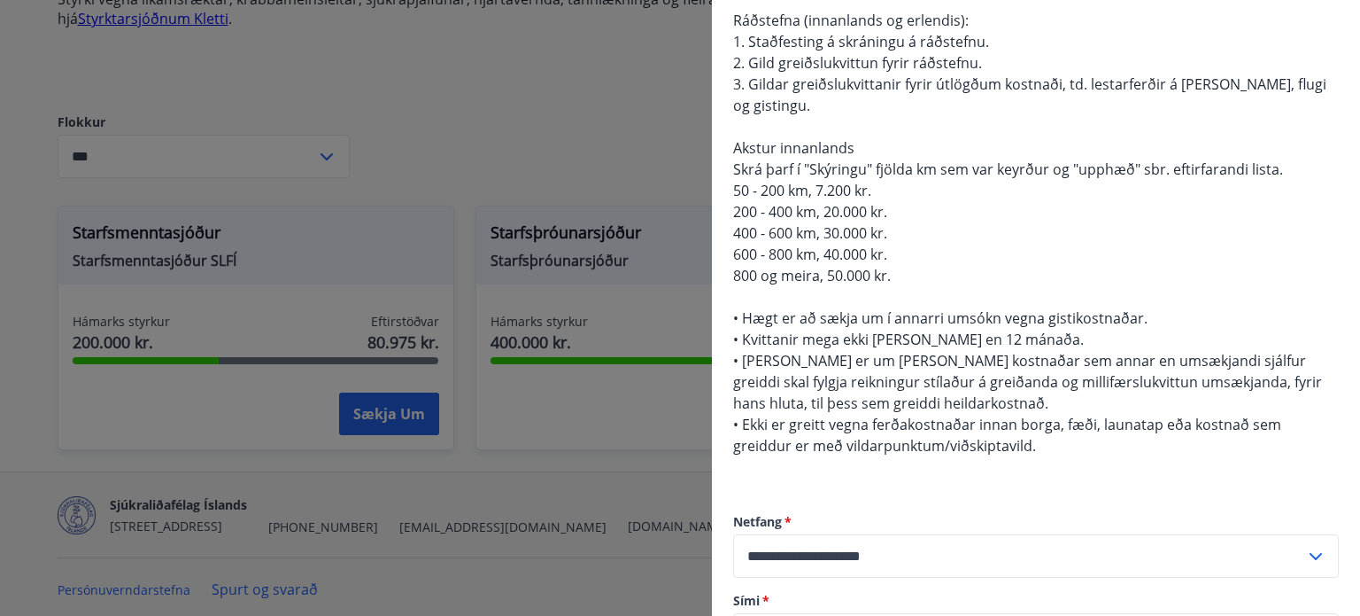
click at [521, 135] on div at bounding box center [680, 308] width 1360 height 616
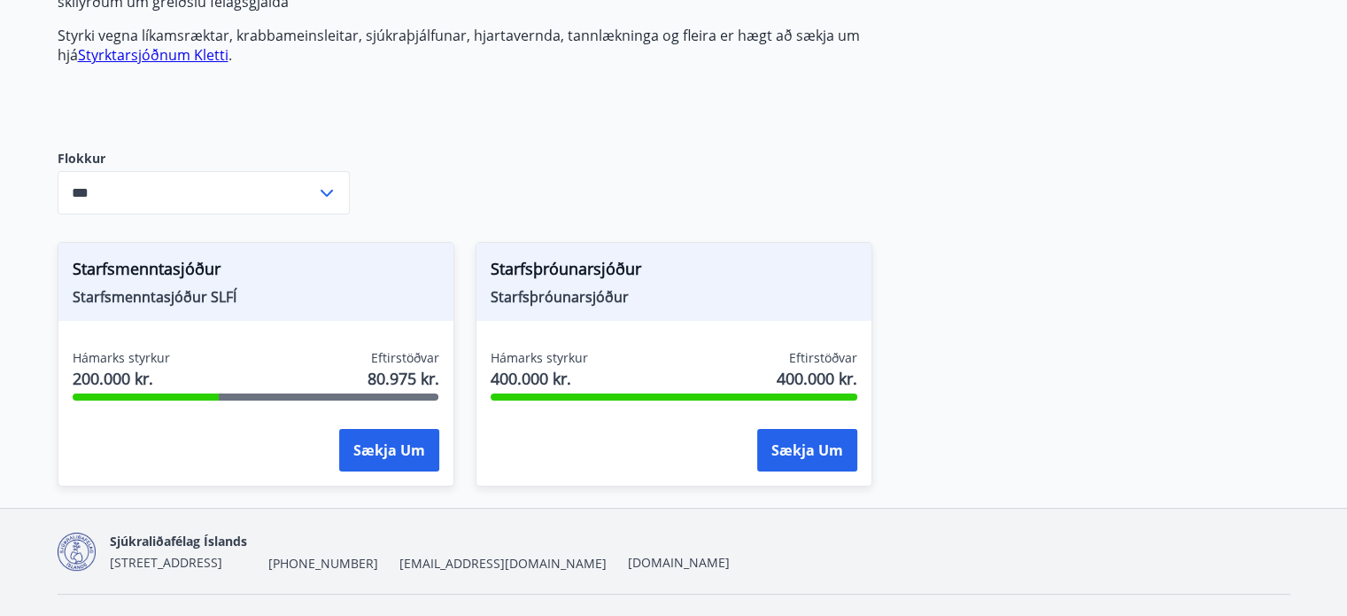
scroll to position [305, 0]
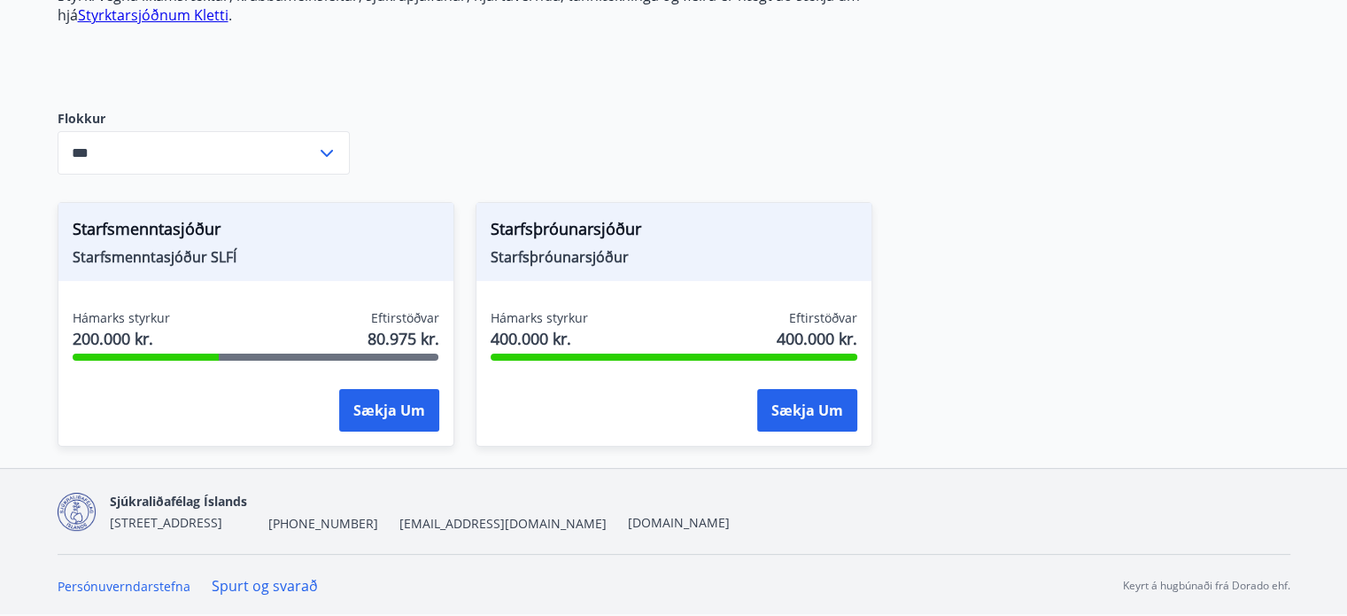
click at [275, 585] on link "Spurt og svarað" at bounding box center [265, 585] width 106 height 19
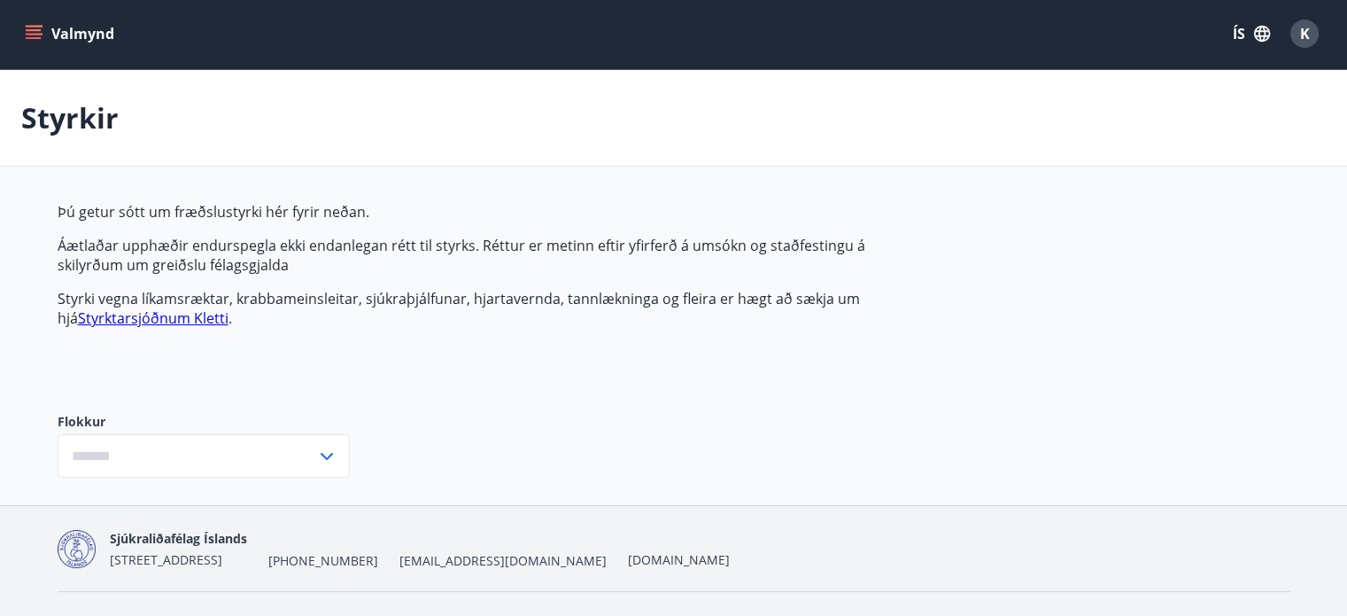
type input "***"
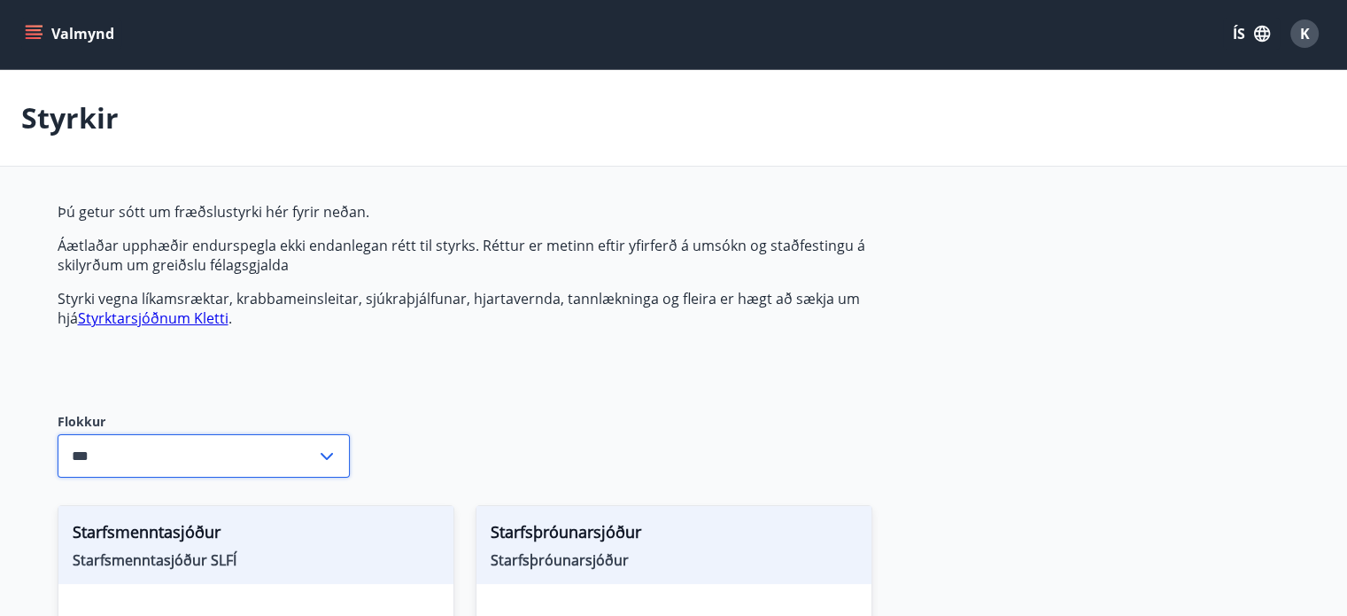
click at [283, 454] on input "***" at bounding box center [187, 455] width 259 height 43
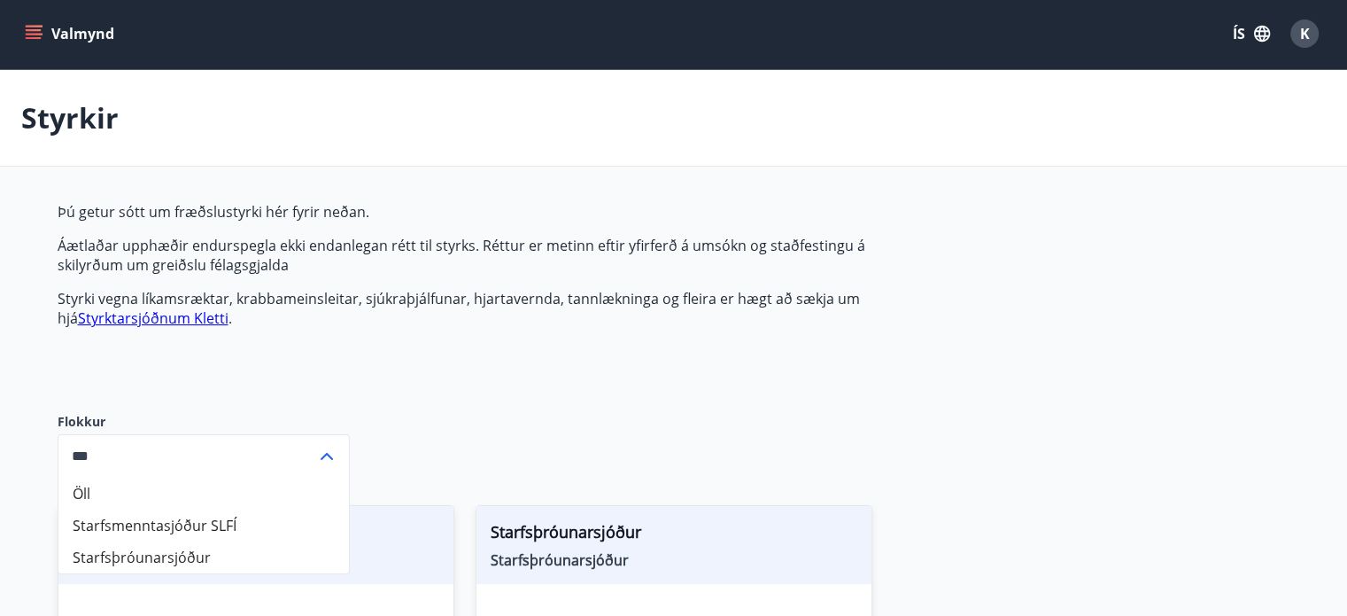
click at [430, 368] on div "Þú getur sótt um fræðslustyrki hér fyrir neðan. Áætlaðar upphæðir endurspegla e…" at bounding box center [476, 293] width 836 height 182
click at [368, 564] on span "Starfsmenntasjóður SLFÍ" at bounding box center [256, 559] width 367 height 19
click at [153, 322] on link "Styrktarsjóðnum Kletti" at bounding box center [153, 317] width 151 height 19
